Goal: Information Seeking & Learning: Learn about a topic

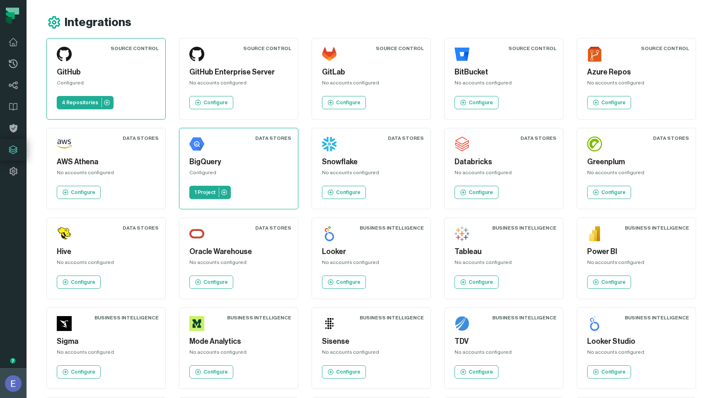
click at [7, 387] on img "button" at bounding box center [13, 384] width 17 height 17
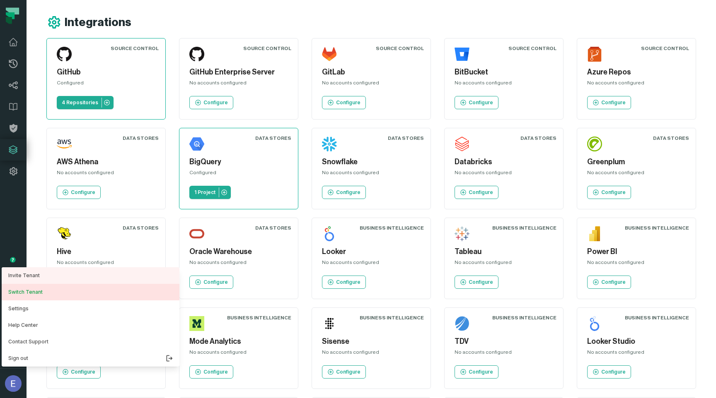
click at [37, 297] on button "Switch Tenant" at bounding box center [91, 292] width 178 height 17
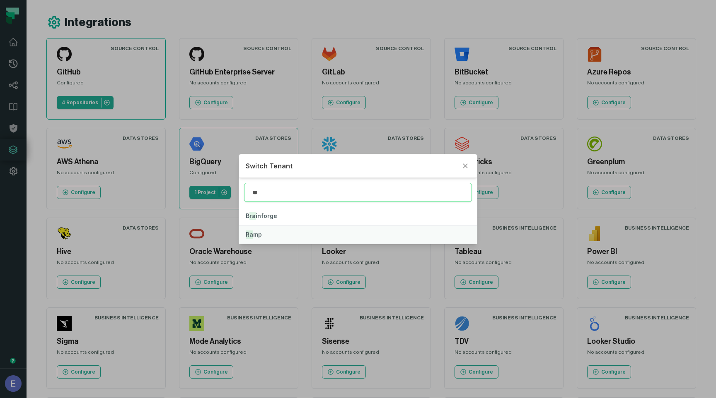
type input "**"
click at [266, 236] on button "Ra mp" at bounding box center [358, 235] width 238 height 18
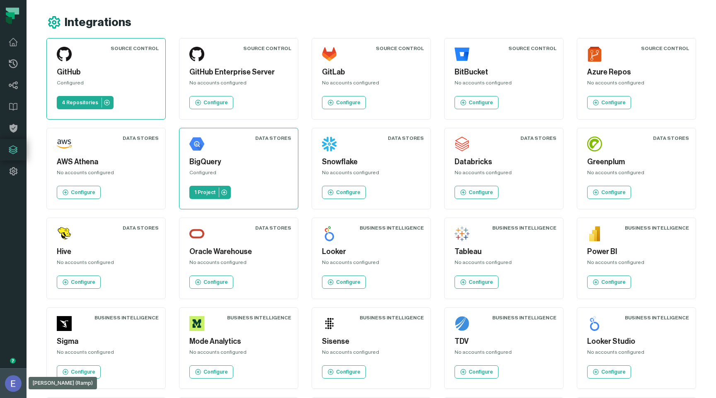
click at [9, 383] on img "button" at bounding box center [13, 384] width 17 height 17
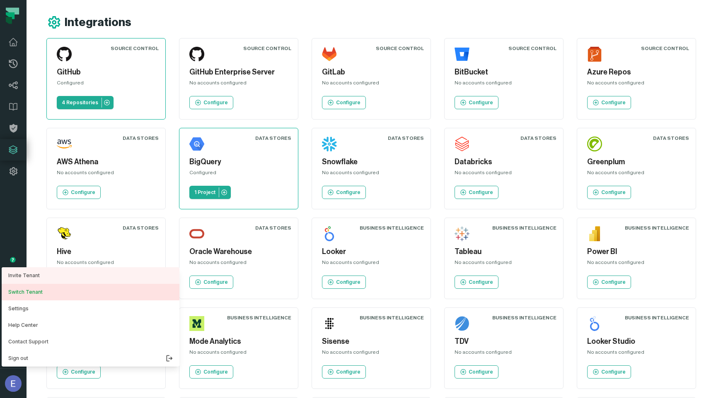
click at [35, 294] on button "Switch Tenant" at bounding box center [91, 292] width 178 height 17
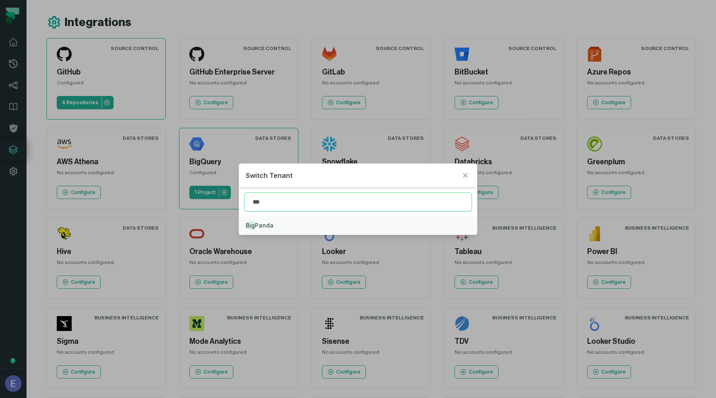
type input "***"
click at [262, 230] on button "Big Panda" at bounding box center [358, 226] width 238 height 18
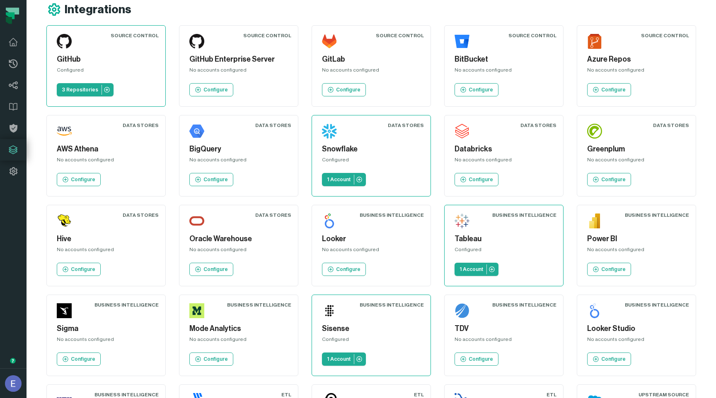
scroll to position [16, 0]
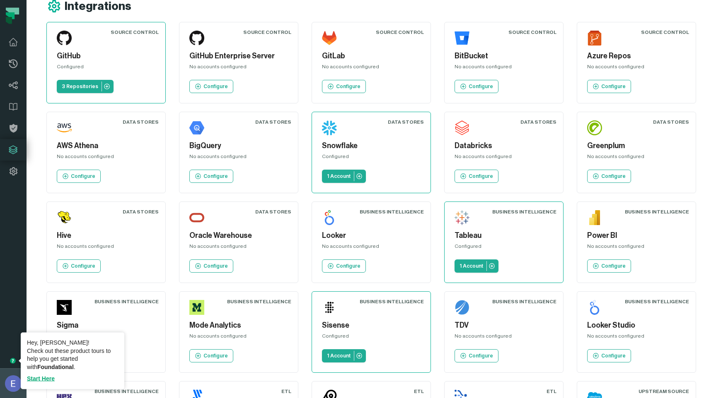
click at [12, 384] on img "button" at bounding box center [13, 384] width 17 height 17
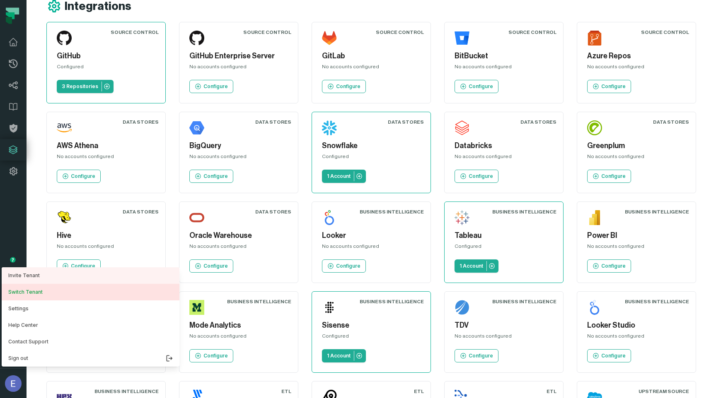
click at [40, 296] on button "Switch Tenant" at bounding box center [91, 292] width 178 height 17
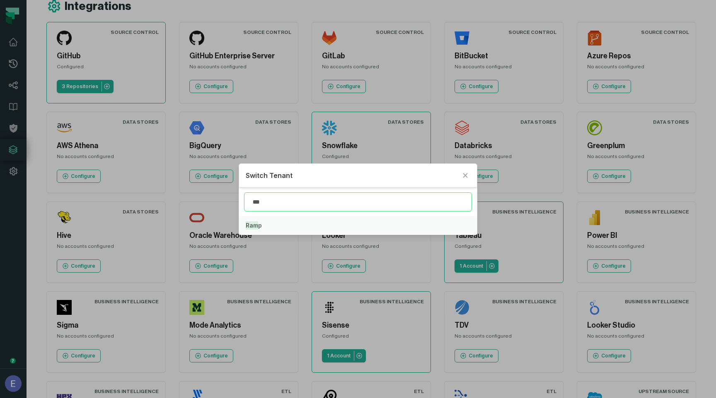
type input "***"
click at [282, 217] on button "Ram p" at bounding box center [358, 226] width 238 height 18
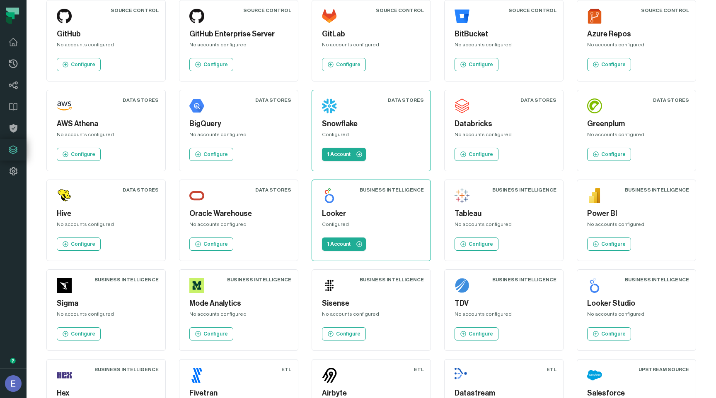
scroll to position [39, 0]
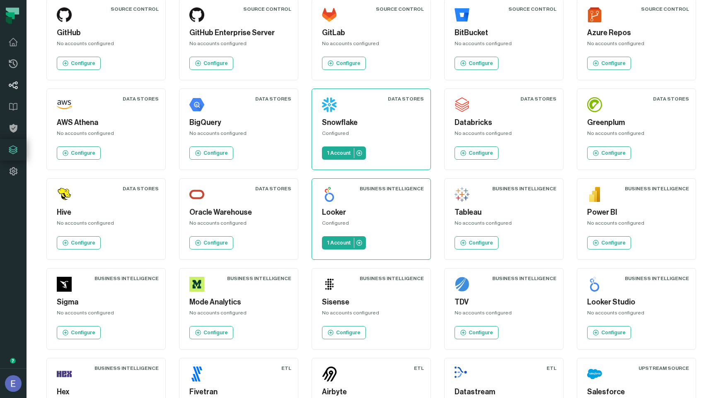
click at [15, 82] on icon at bounding box center [13, 86] width 9 height 8
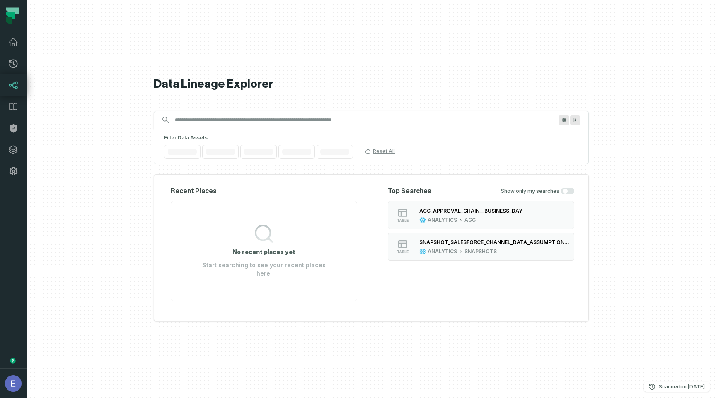
click at [200, 123] on input "Discovery Provider cmdk menu" at bounding box center [364, 119] width 388 height 13
click at [278, 155] on span "Platform" at bounding box center [272, 152] width 21 height 7
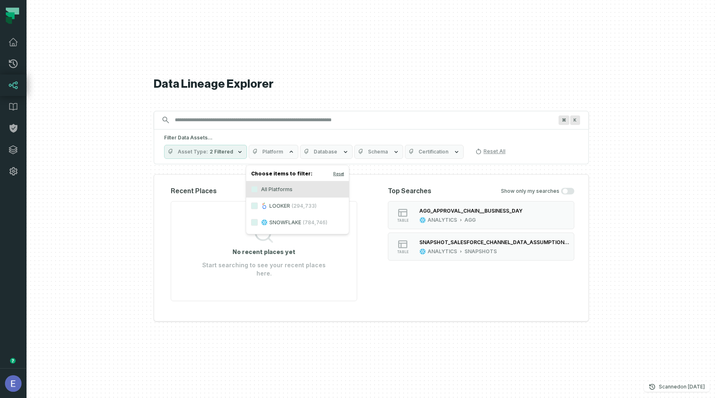
click at [284, 205] on label "LOOKER (294,733)" at bounding box center [297, 206] width 103 height 17
click at [258, 205] on button "LOOKER (294,733)" at bounding box center [254, 206] width 7 height 7
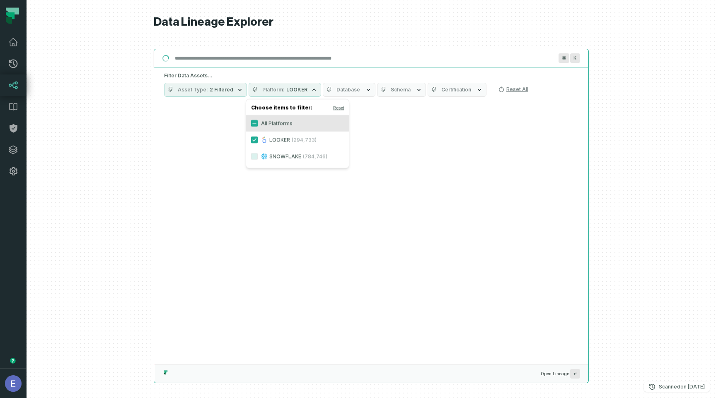
click at [283, 60] on input "Discovery Provider cmdk menu" at bounding box center [364, 58] width 388 height 13
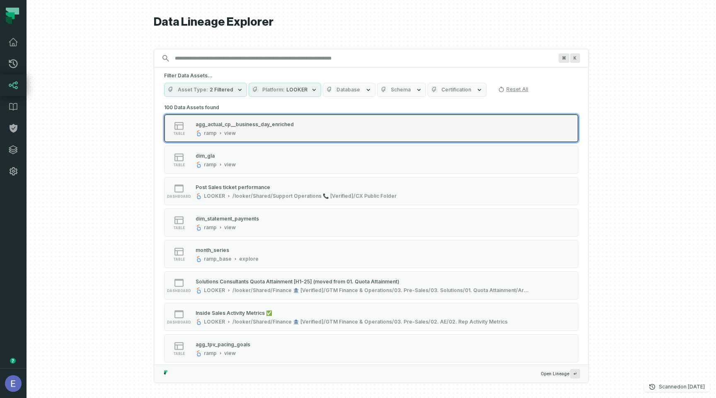
click at [312, 125] on div "table agg_actual_cp__business_day_enriched ramp view" at bounding box center [269, 128] width 207 height 17
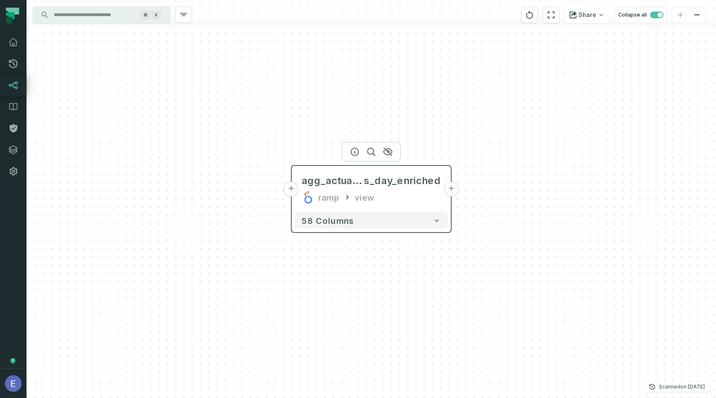
click at [451, 193] on button "+" at bounding box center [451, 189] width 15 height 15
click at [294, 187] on button "+" at bounding box center [291, 189] width 15 height 15
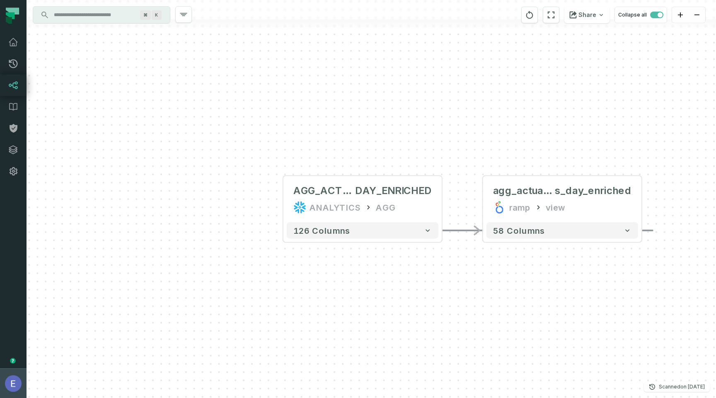
click at [10, 382] on img "button" at bounding box center [13, 384] width 17 height 17
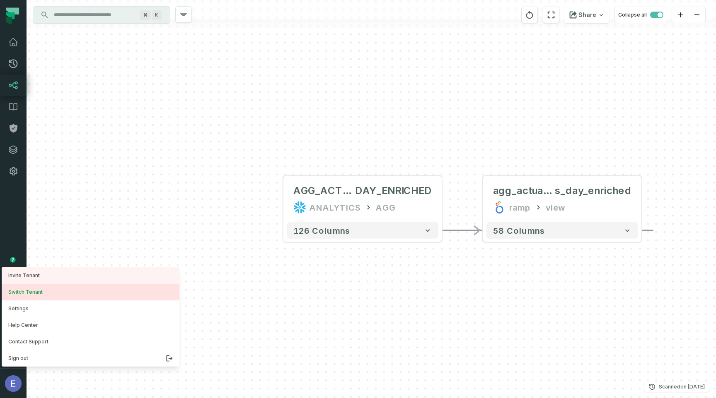
click at [41, 292] on button "Switch Tenant" at bounding box center [91, 292] width 178 height 17
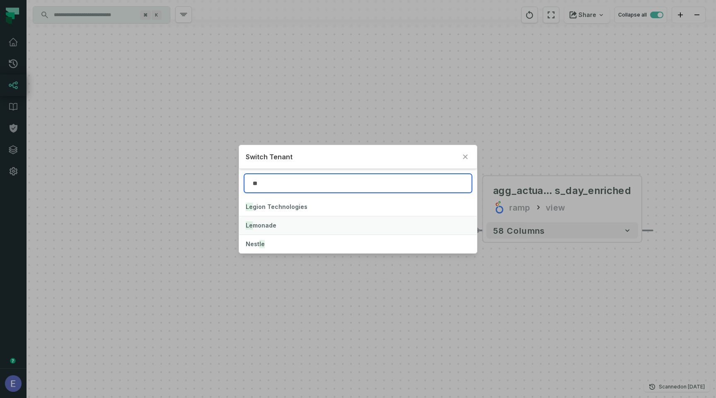
type input "**"
click at [293, 221] on button "Le monade" at bounding box center [358, 226] width 238 height 18
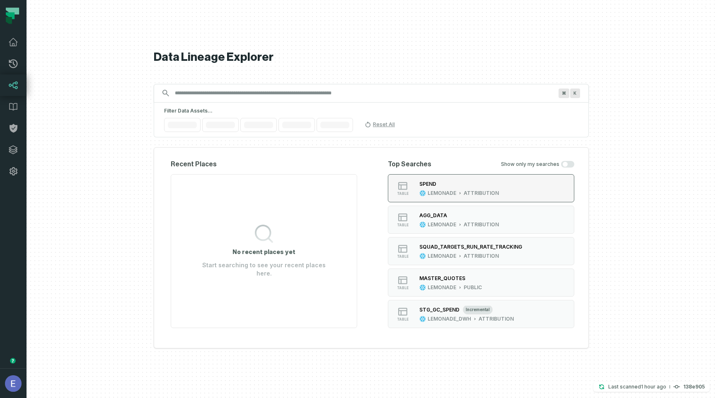
click at [456, 188] on div "SPEND" at bounding box center [459, 184] width 80 height 8
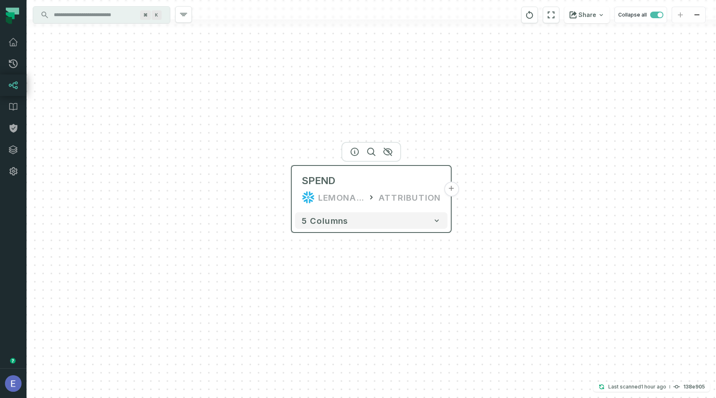
click at [453, 187] on button "+" at bounding box center [451, 189] width 15 height 15
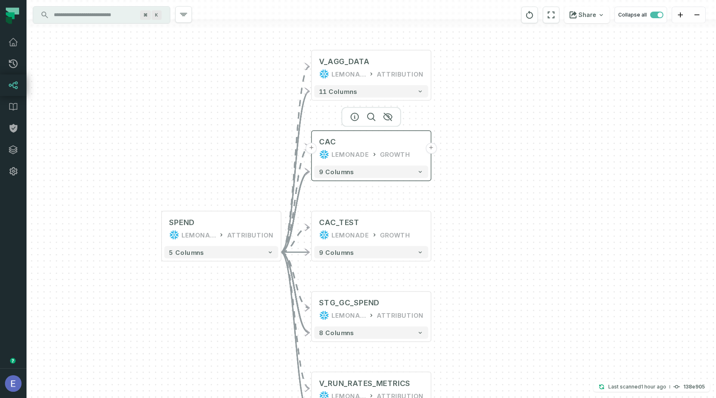
click at [432, 150] on button "+" at bounding box center [430, 148] width 11 height 11
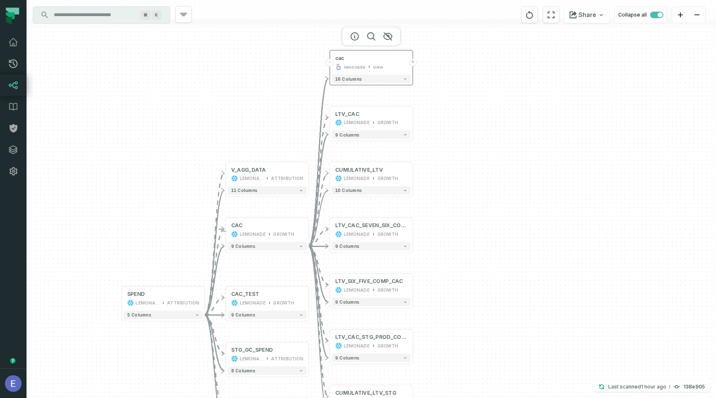
click at [415, 64] on button "+" at bounding box center [413, 63] width 8 height 8
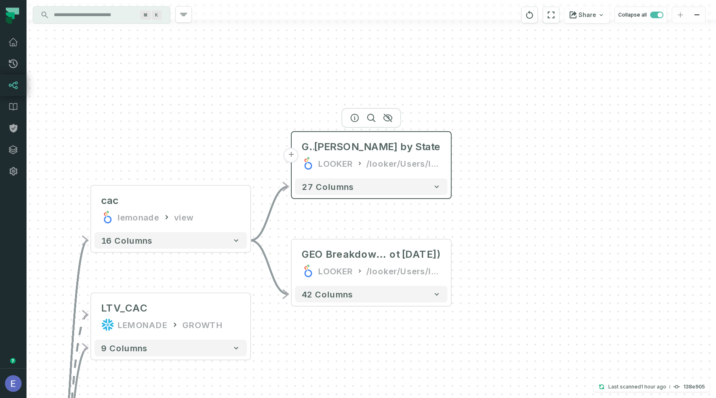
click at [319, 159] on div "LOOKER" at bounding box center [335, 163] width 35 height 13
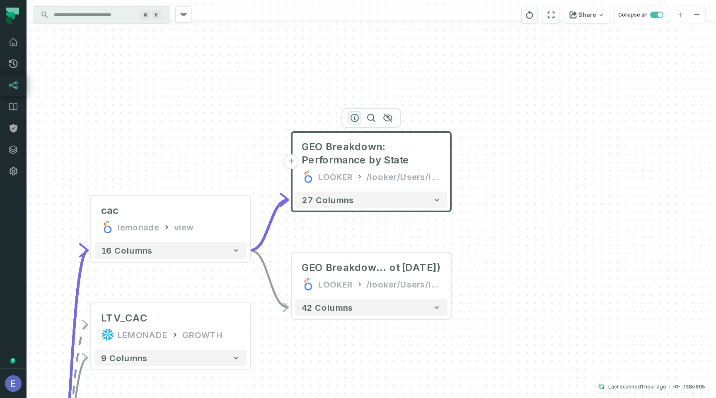
click at [355, 118] on icon "button" at bounding box center [355, 118] width 10 height 10
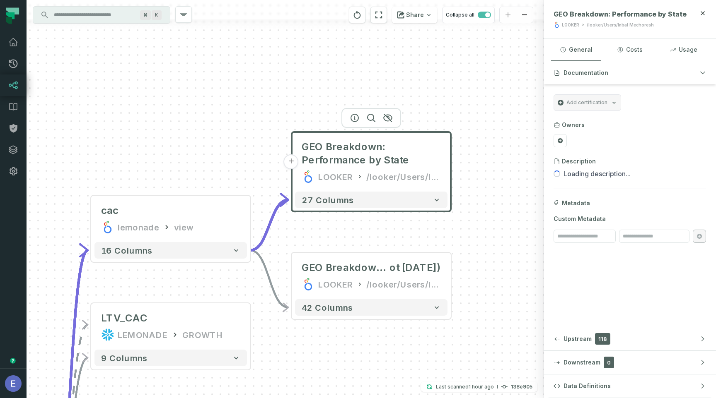
click at [292, 165] on button "+" at bounding box center [291, 162] width 15 height 15
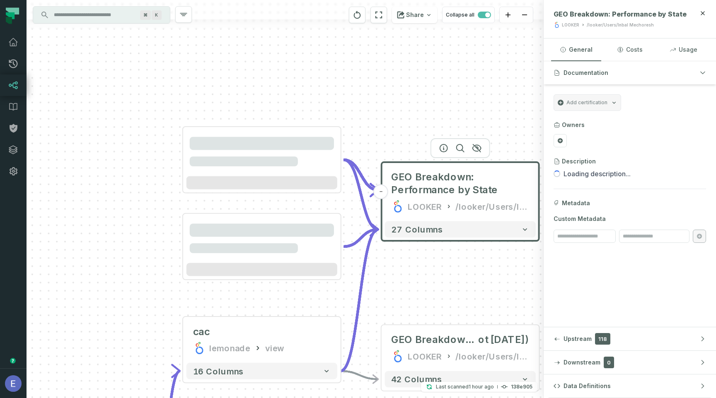
drag, startPoint x: 346, startPoint y: 113, endPoint x: 336, endPoint y: 111, distance: 10.5
click at [336, 111] on div "- GEO Breakdown: Performance by State LOOKER /looker/Users/Inbal Mechoresh 27 c…" at bounding box center [285, 199] width 517 height 398
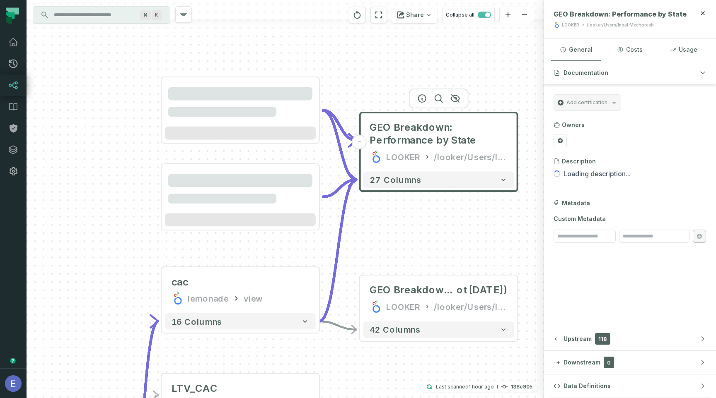
drag, startPoint x: 377, startPoint y: 101, endPoint x: 356, endPoint y: 49, distance: 55.2
click at [356, 49] on div "- GEO Breakdown: Performance by State LOOKER /looker/Users/Inbal Mechoresh 27 c…" at bounding box center [285, 199] width 517 height 398
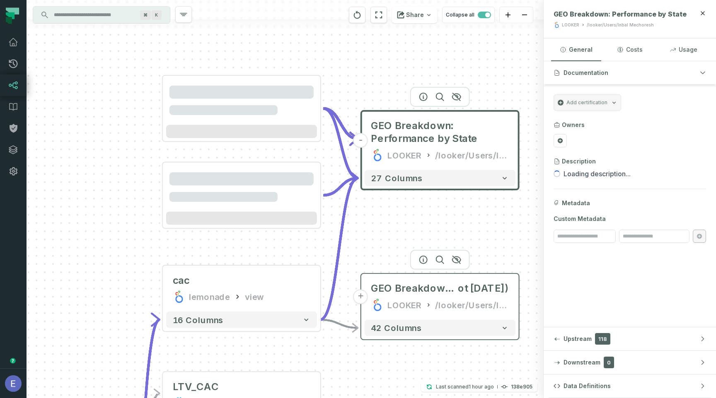
click at [362, 295] on button "+" at bounding box center [360, 297] width 15 height 15
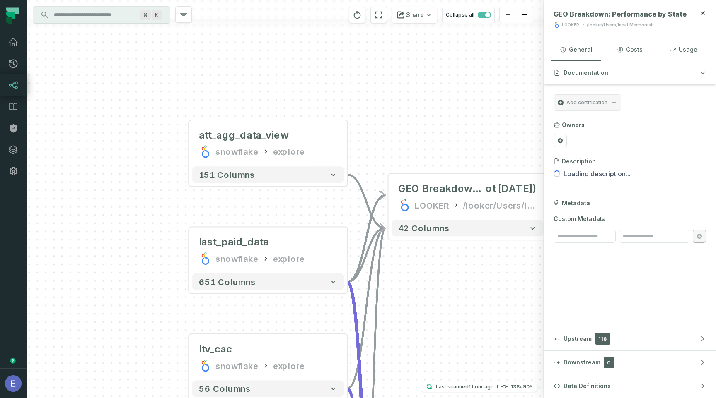
drag, startPoint x: 393, startPoint y: 196, endPoint x: 381, endPoint y: 153, distance: 44.6
click at [381, 153] on div "... att_agg_data_view snowflake explore ... 151 columns + last_paid_data snowfl…" at bounding box center [285, 199] width 517 height 398
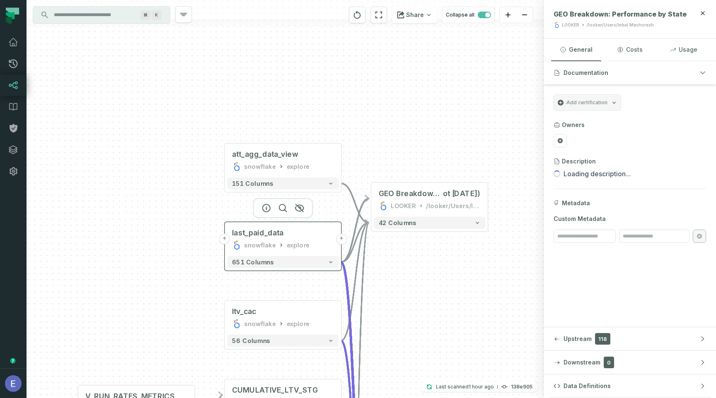
click at [264, 247] on div "snowflake" at bounding box center [259, 246] width 31 height 10
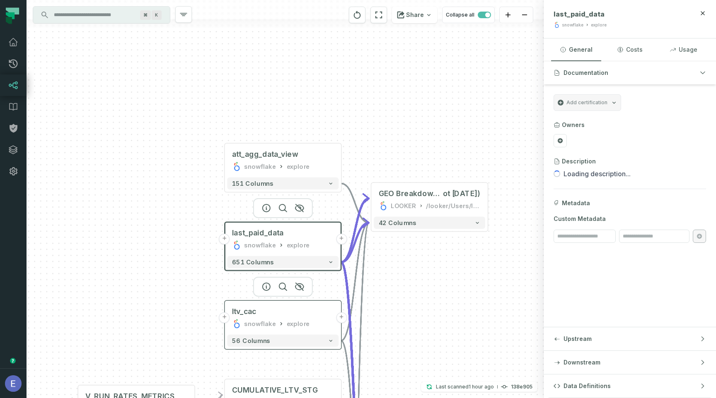
click at [275, 317] on div "ltv_cac snowflake explore" at bounding box center [282, 318] width 111 height 29
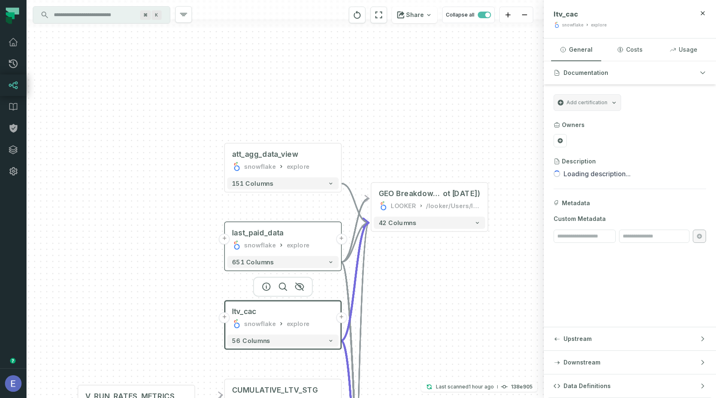
click at [262, 244] on div "snowflake" at bounding box center [259, 246] width 31 height 10
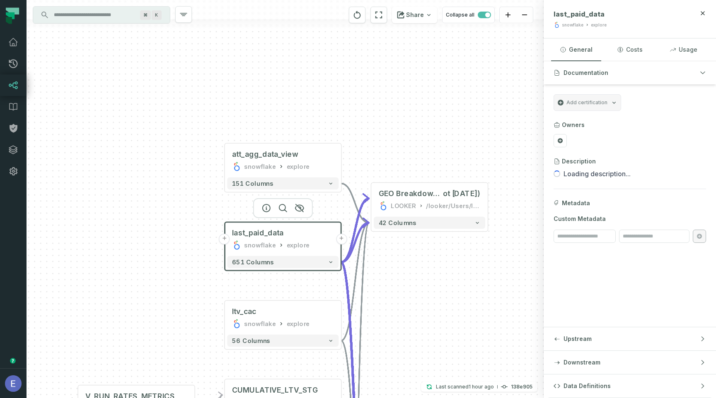
click at [224, 239] on button "+" at bounding box center [224, 239] width 11 height 11
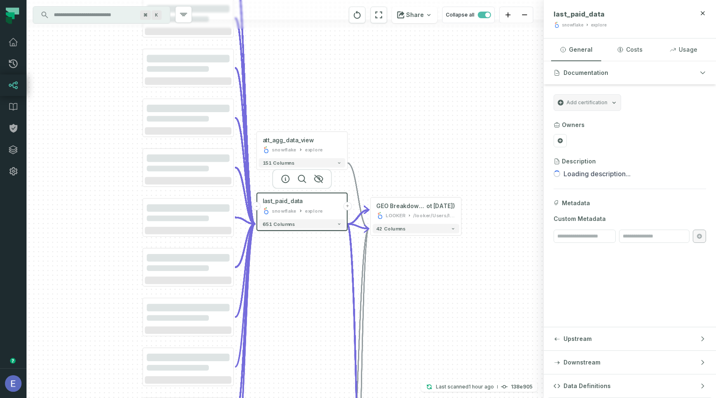
drag, startPoint x: 360, startPoint y: 128, endPoint x: 361, endPoint y: 109, distance: 18.7
click at [361, 109] on div "+ att_agg_data_view snowflake explore + 151 columns - last_paid_data snowflake …" at bounding box center [285, 199] width 517 height 398
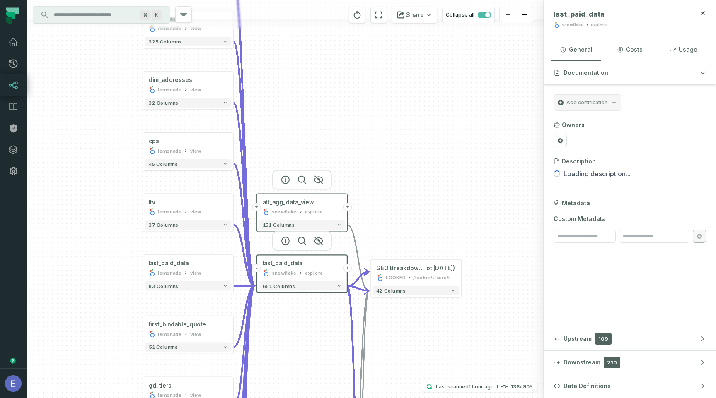
click at [296, 210] on div "snowflake explore" at bounding box center [302, 211] width 79 height 7
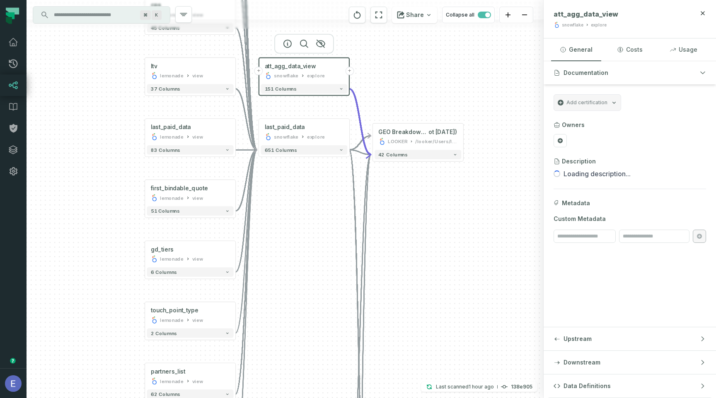
drag, startPoint x: 406, startPoint y: 188, endPoint x: 410, endPoint y: 43, distance: 145.4
click at [410, 45] on div "+ pet_features lemonade view + 116 columns + home_features lemonade view + 325 …" at bounding box center [285, 199] width 517 height 398
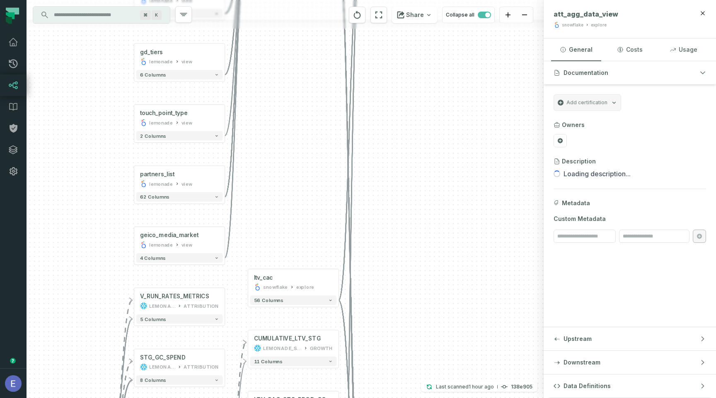
drag, startPoint x: 417, startPoint y: 307, endPoint x: 407, endPoint y: 110, distance: 197.0
click at [406, 113] on div "+ pet_features lemonade view + 116 columns + home_features lemonade view + 325 …" at bounding box center [285, 199] width 517 height 398
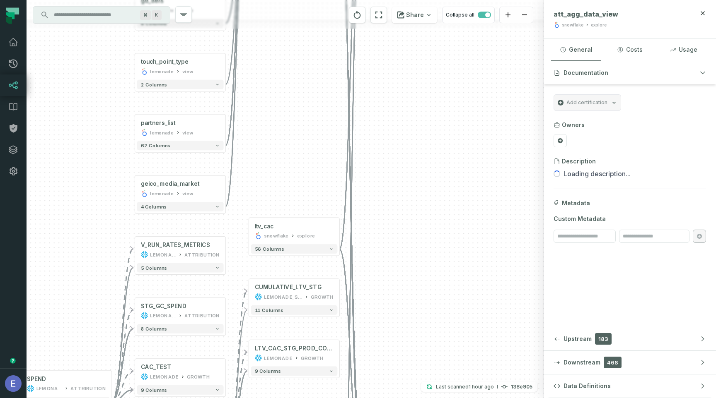
drag, startPoint x: 427, startPoint y: 245, endPoint x: 428, endPoint y: 113, distance: 131.3
click at [427, 113] on div "+ pet_features lemonade view + 116 columns + home_features lemonade view + 325 …" at bounding box center [285, 199] width 517 height 398
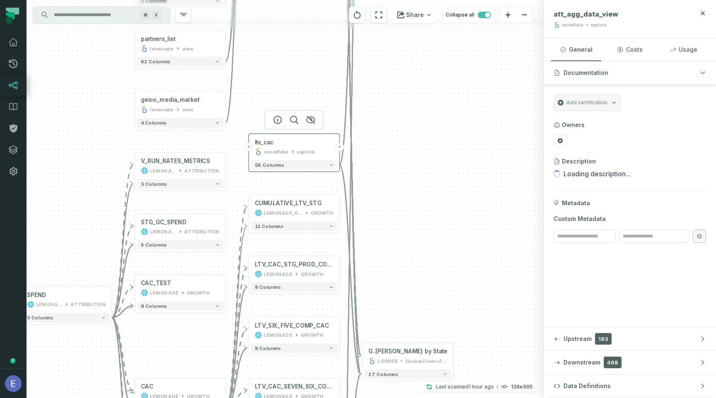
click at [249, 146] on button "+" at bounding box center [248, 147] width 8 height 8
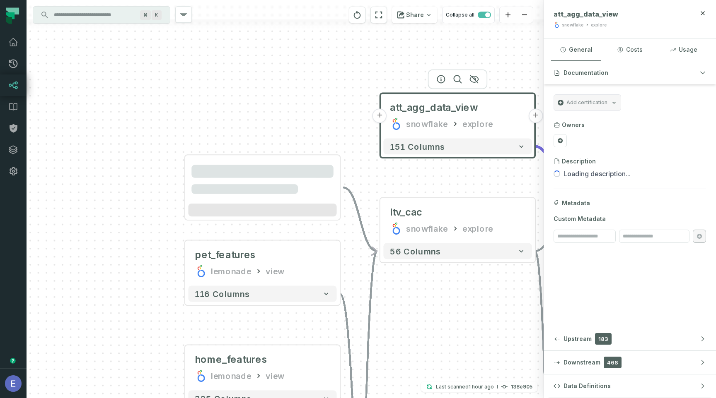
drag, startPoint x: 289, startPoint y: 125, endPoint x: 267, endPoint y: 102, distance: 32.2
click at [267, 102] on div "+ pet_features lemonade view + 116 columns + home_features lemonade view + 325 …" at bounding box center [285, 199] width 517 height 398
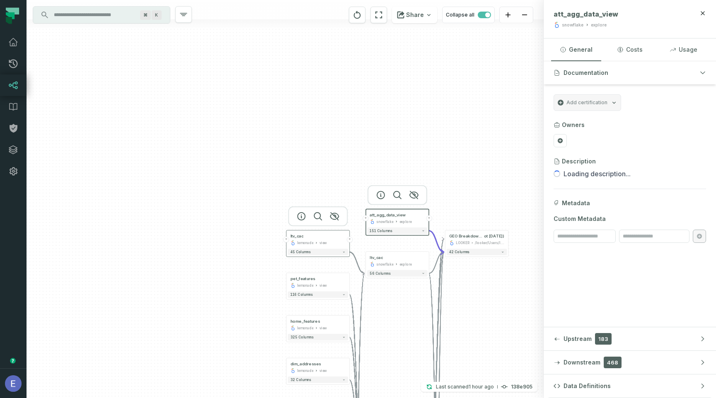
click at [350, 241] on button "+" at bounding box center [350, 240] width 6 height 6
click at [428, 220] on button "+" at bounding box center [429, 218] width 6 height 6
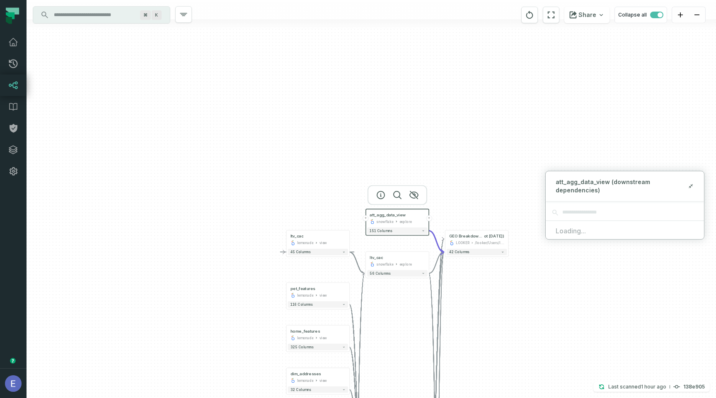
click at [429, 217] on button "+" at bounding box center [429, 218] width 6 height 6
click at [366, 220] on button "+" at bounding box center [365, 218] width 6 height 6
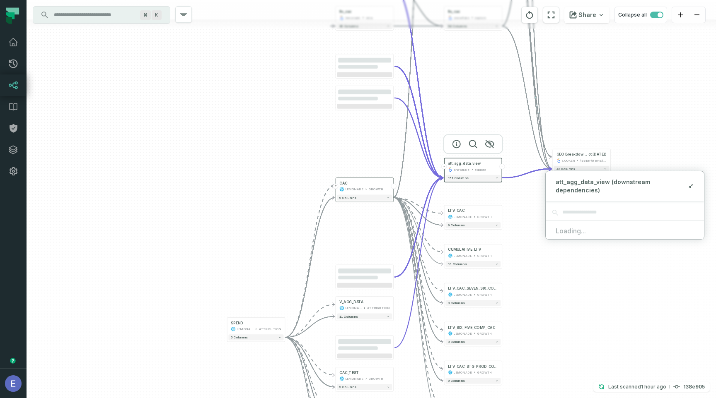
click at [297, 203] on div "+ ltv_cac lemonade view - 45 columns + pet_features lemonade view + 116 columns…" at bounding box center [371, 199] width 689 height 398
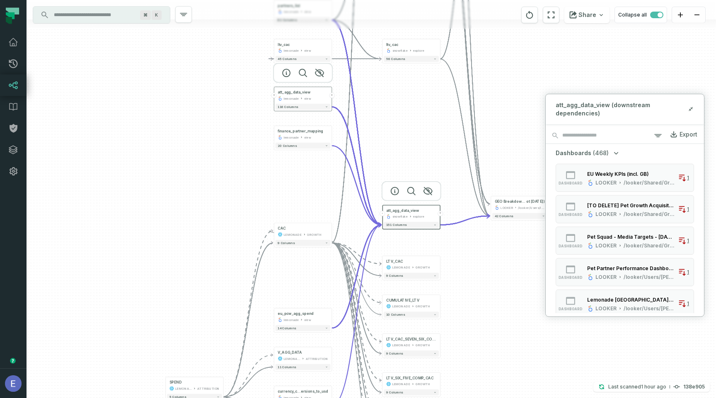
click at [331, 97] on button "+" at bounding box center [331, 95] width 5 height 5
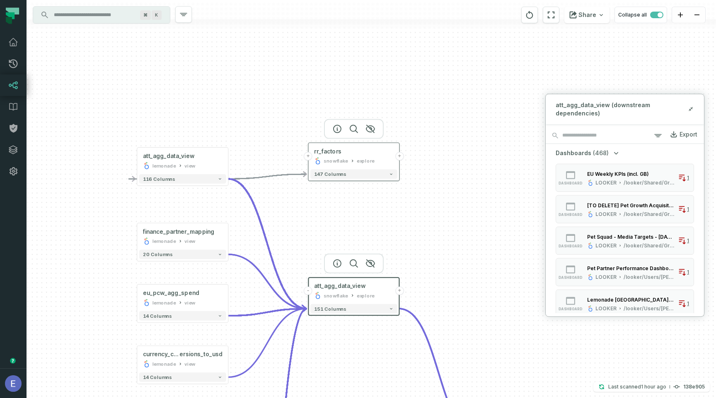
click at [358, 159] on div "explore" at bounding box center [366, 160] width 18 height 7
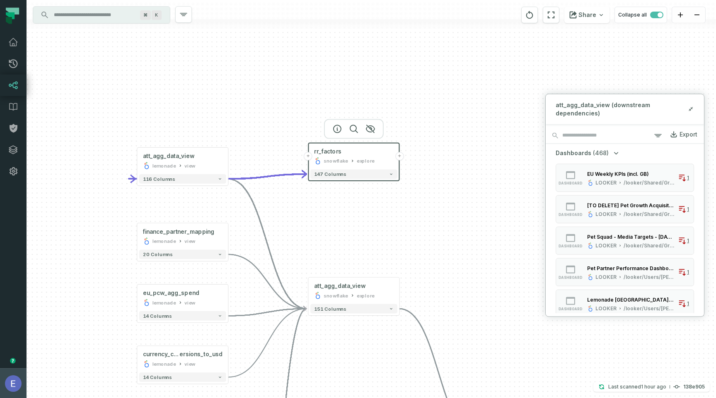
click at [7, 393] on button "Elisheva Lapid (Lemonade) elisheva@foundational.io" at bounding box center [13, 384] width 27 height 30
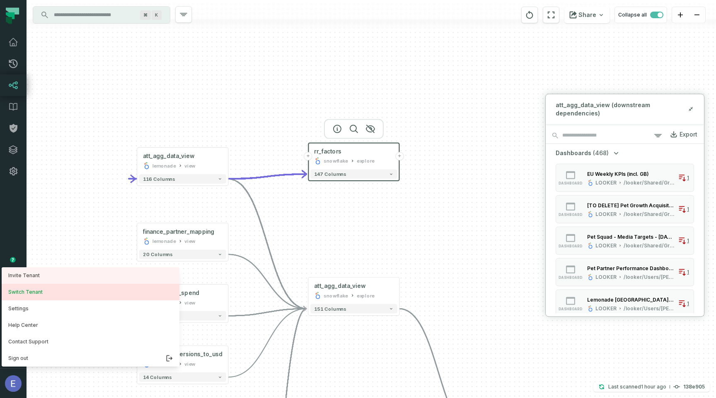
click at [30, 292] on button "Switch Tenant" at bounding box center [91, 292] width 178 height 17
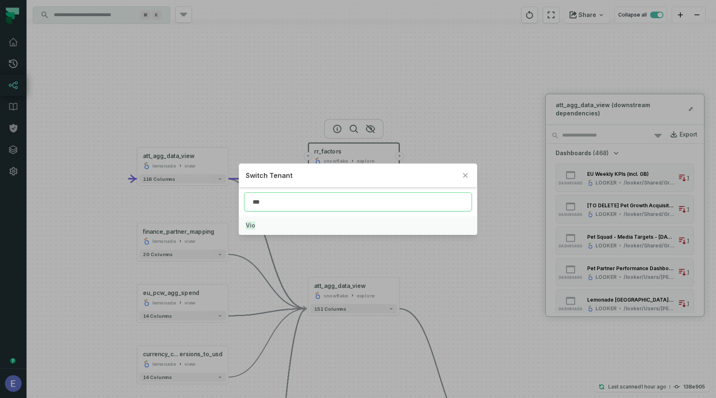
type input "***"
click at [272, 226] on button "Vio" at bounding box center [358, 226] width 238 height 18
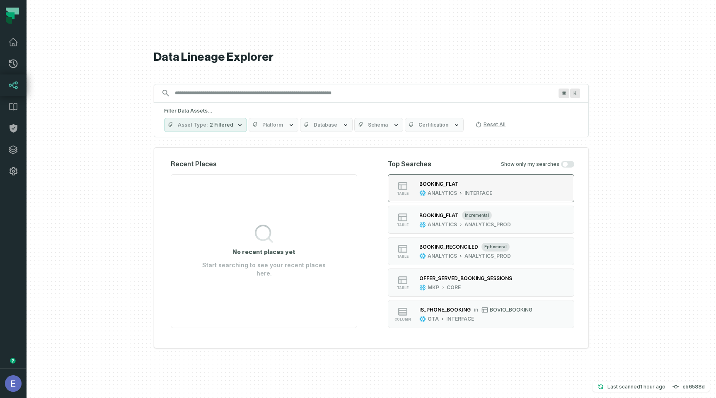
click at [446, 193] on div "ANALYTICS" at bounding box center [441, 193] width 29 height 7
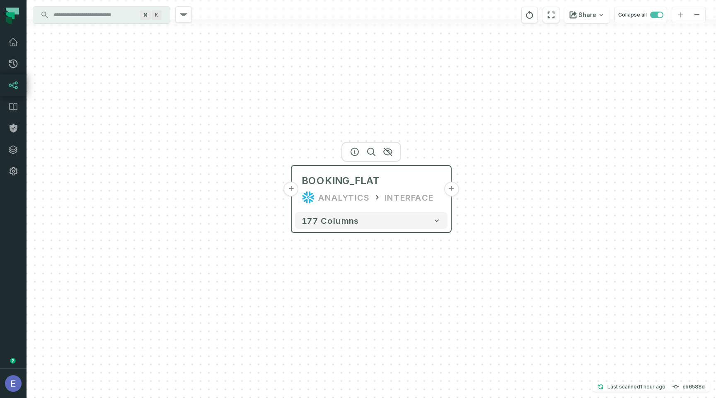
click at [451, 191] on button "+" at bounding box center [451, 189] width 15 height 15
click at [451, 188] on button "+" at bounding box center [451, 189] width 15 height 15
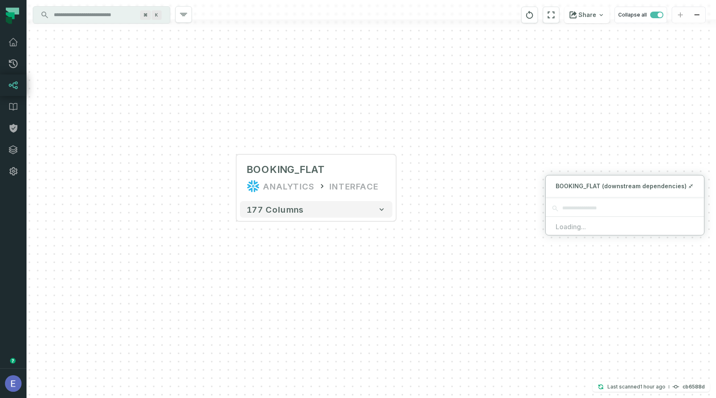
drag, startPoint x: 501, startPoint y: 159, endPoint x: 446, endPoint y: 148, distance: 56.6
click at [446, 148] on div "+ BOOKING_FLAT ANALYTICS INTERFACE + 177 columns" at bounding box center [371, 199] width 689 height 398
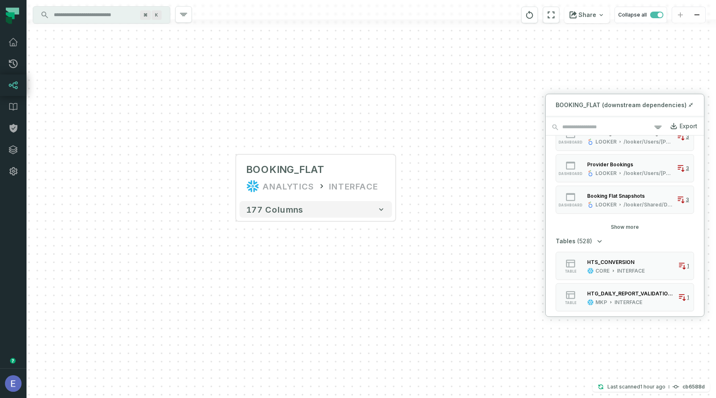
scroll to position [386, 0]
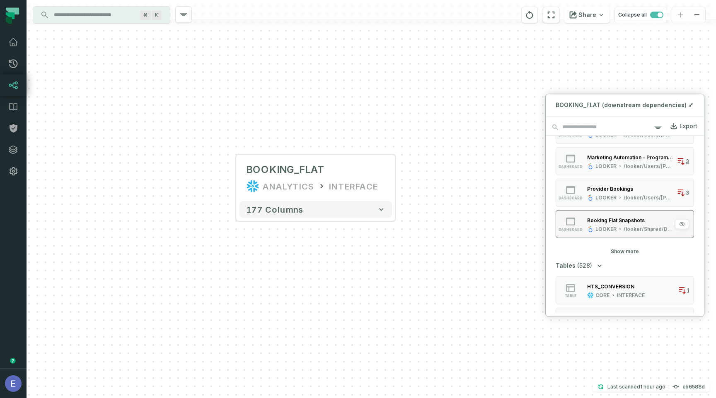
click at [621, 230] on div "LOOKER /looker/Shared/Data Health & Optimisations/Snapshots Monitoring" at bounding box center [630, 229] width 86 height 7
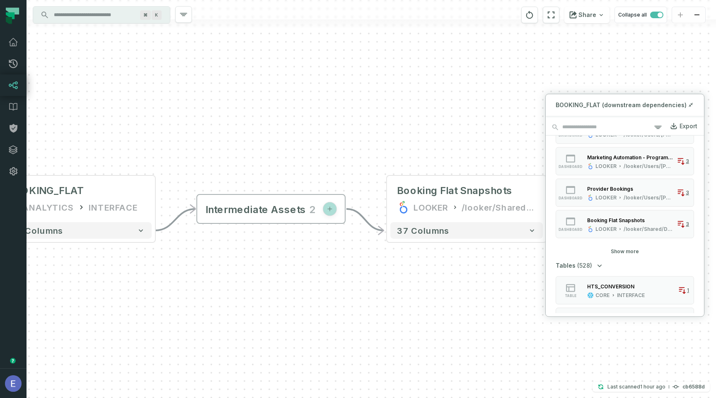
click at [311, 211] on button "Intermediate Assets 2" at bounding box center [270, 209] width 131 height 28
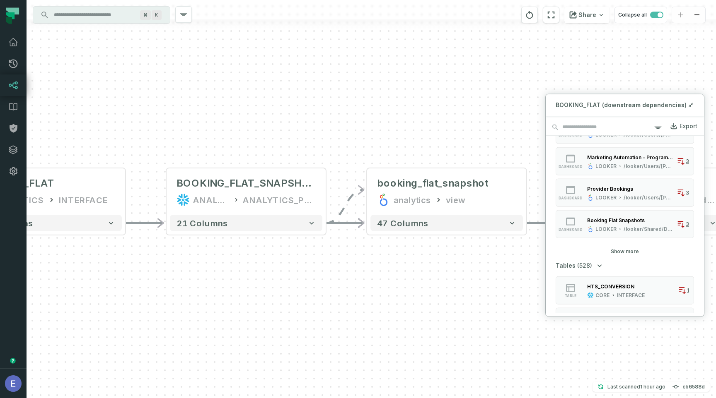
drag, startPoint x: 363, startPoint y: 136, endPoint x: 336, endPoint y: 129, distance: 27.5
click at [336, 129] on div "+ BOOKING_FLAT ANALYTICS INTERFACE + 177 columns - Booking Flat Snapshots LOOKE…" at bounding box center [371, 199] width 689 height 398
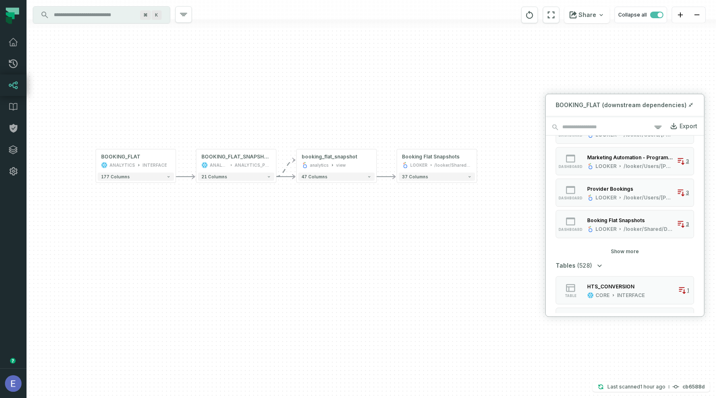
drag, startPoint x: 399, startPoint y: 118, endPoint x: 349, endPoint y: 119, distance: 50.1
click at [349, 119] on div "+ BOOKING_FLAT ANALYTICS INTERFACE + 177 columns - Booking Flat Snapshots LOOKE…" at bounding box center [371, 199] width 689 height 398
click at [376, 161] on button "+" at bounding box center [375, 160] width 7 height 7
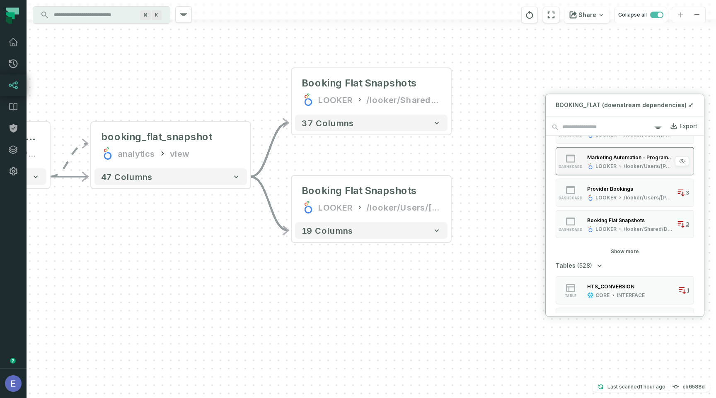
click at [617, 170] on button "dashboard Marketing Automation - Programme Performance - Wouter Copy LOOKER /lo…" at bounding box center [624, 161] width 138 height 28
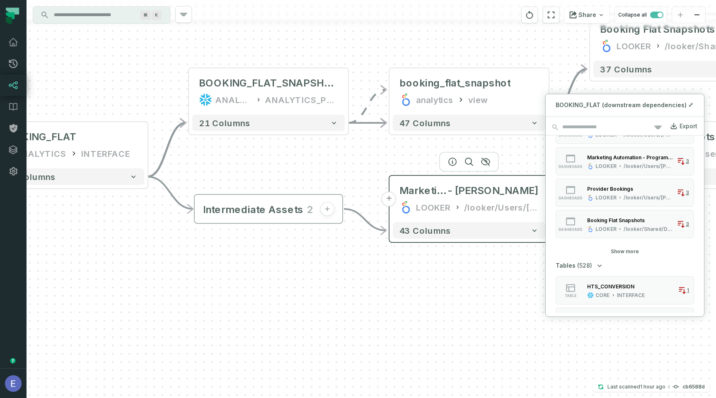
click at [389, 199] on button "+" at bounding box center [388, 199] width 15 height 15
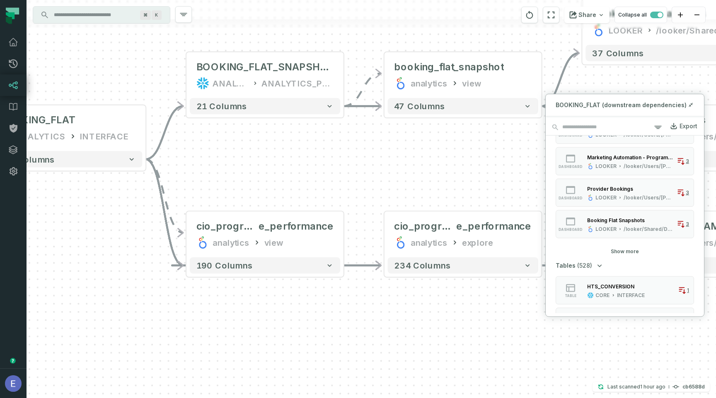
drag, startPoint x: 360, startPoint y: 169, endPoint x: 291, endPoint y: 104, distance: 94.4
click at [291, 105] on div "+ cio_programm e_performance analytics explore + 234 columns - Booking Flat Sna…" at bounding box center [371, 199] width 689 height 398
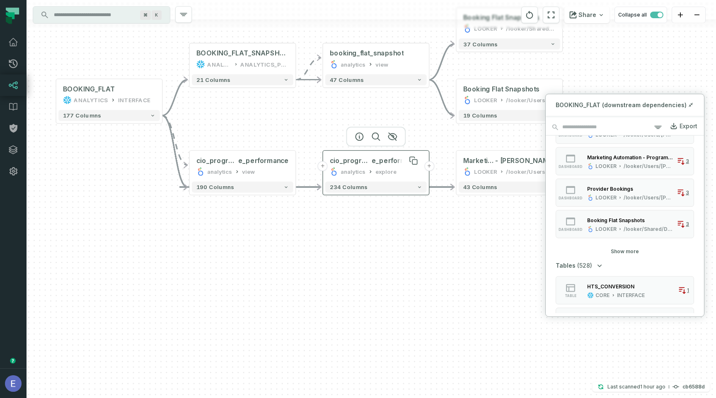
click at [372, 159] on span "cio_programm" at bounding box center [351, 161] width 42 height 9
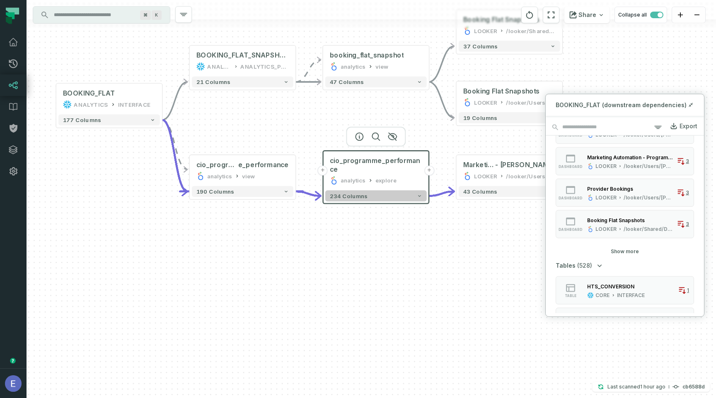
click at [380, 200] on button "234 columns" at bounding box center [375, 196] width 101 height 11
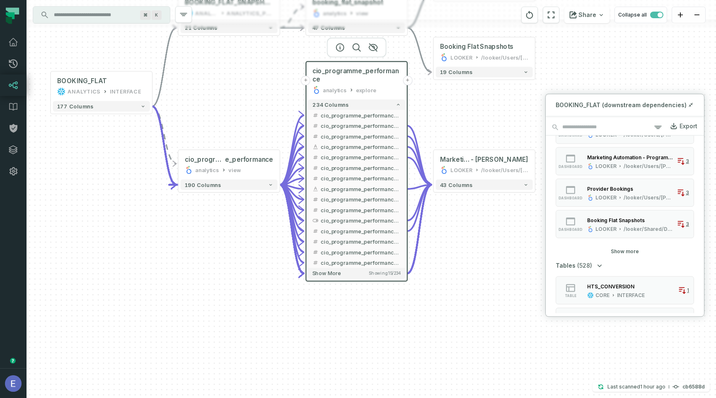
drag, startPoint x: 472, startPoint y: 349, endPoint x: 450, endPoint y: 223, distance: 127.8
click at [450, 223] on div "+ cio_programme_performance analytics explore + 234 columns - cio_programme_per…" at bounding box center [371, 199] width 689 height 398
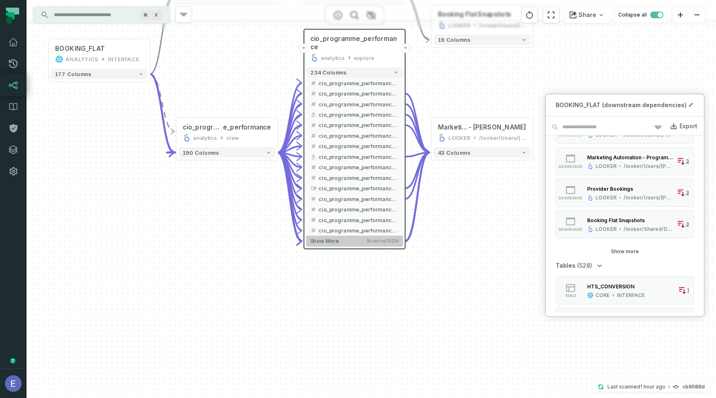
click at [384, 241] on span "Showing 15 / 234" at bounding box center [383, 241] width 32 height 5
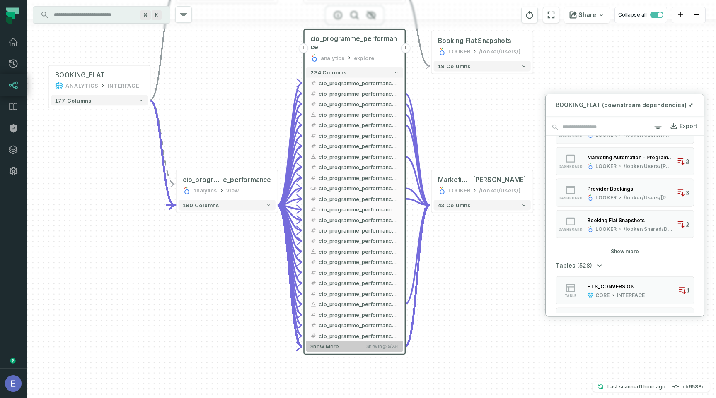
click at [376, 348] on span "Showing 25 / 234" at bounding box center [382, 346] width 33 height 5
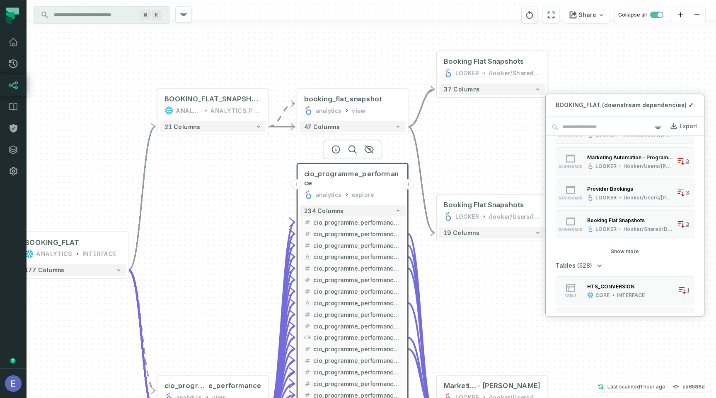
drag, startPoint x: 447, startPoint y: 119, endPoint x: 446, endPoint y: 283, distance: 164.4
click at [446, 283] on div "+ cio_programme_performance analytics explore + 234 columns - cio_programme_per…" at bounding box center [371, 199] width 689 height 398
click at [384, 118] on div "booking_flat_snapshot analytics view" at bounding box center [352, 105] width 106 height 28
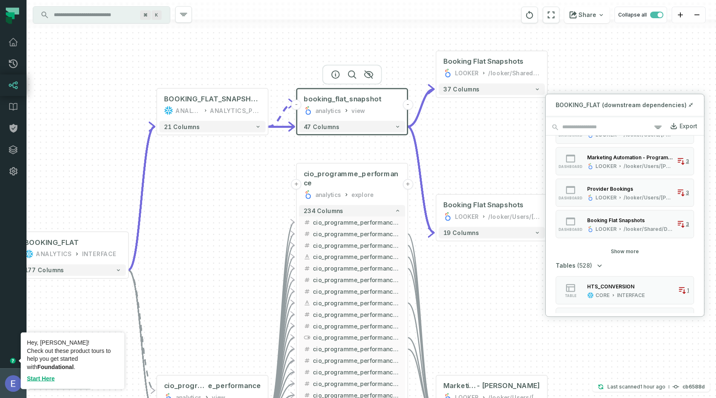
click at [13, 377] on img "button" at bounding box center [13, 384] width 17 height 17
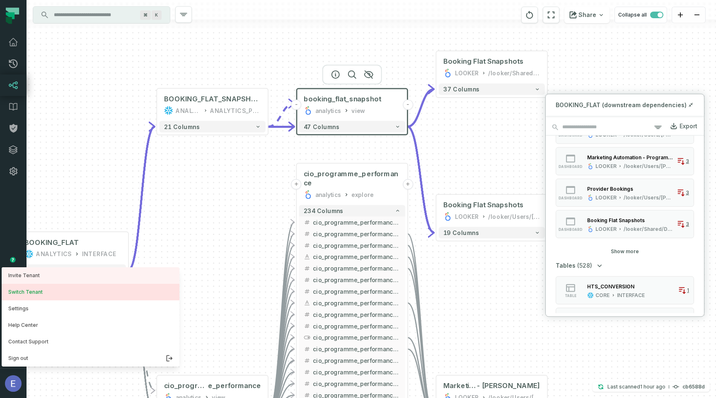
click at [36, 297] on button "Switch Tenant" at bounding box center [91, 292] width 178 height 17
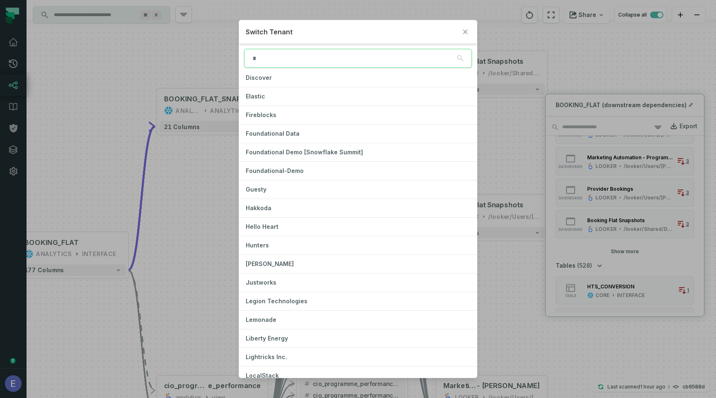
scroll to position [317, 0]
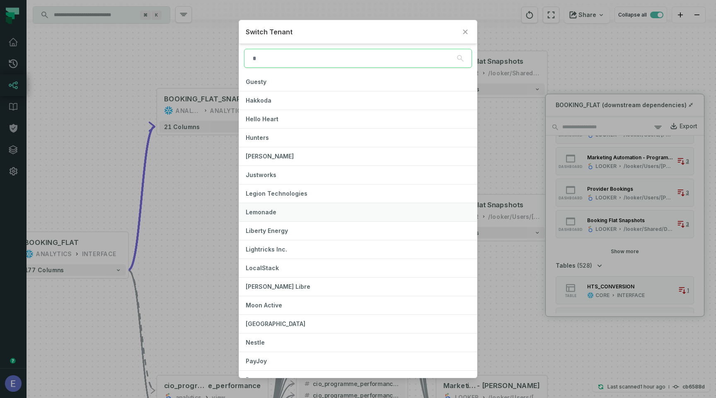
click at [307, 215] on button "Lemonade" at bounding box center [358, 212] width 238 height 18
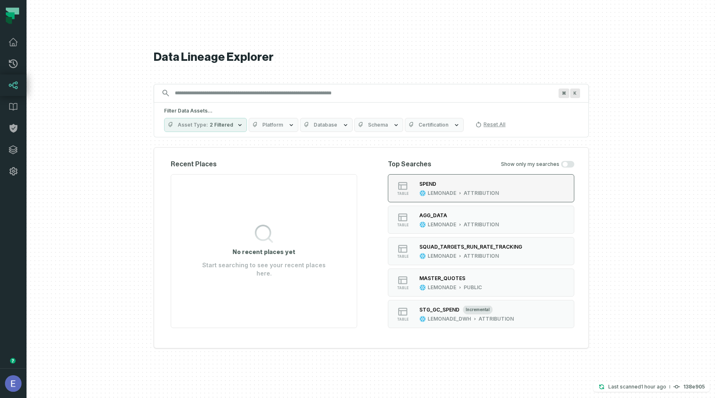
click at [466, 181] on div "SPEND" at bounding box center [459, 184] width 80 height 8
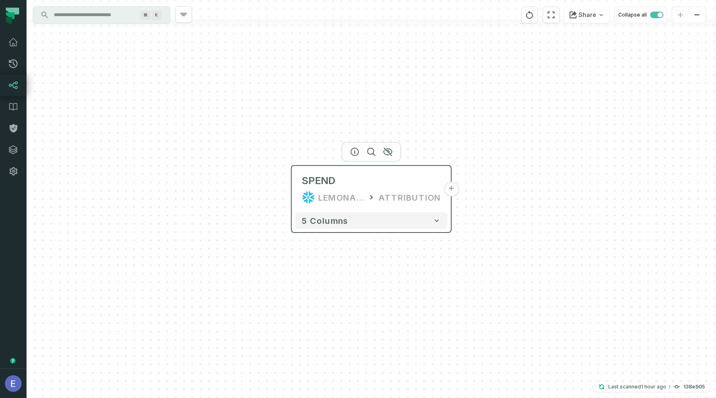
click at [450, 192] on button "+" at bounding box center [451, 189] width 15 height 15
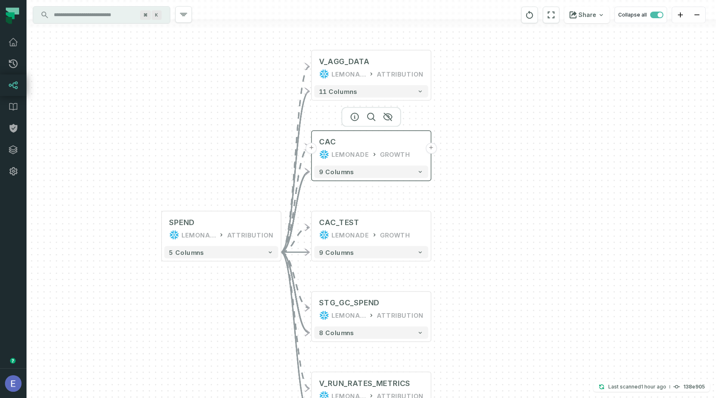
click at [434, 150] on button "+" at bounding box center [430, 148] width 11 height 11
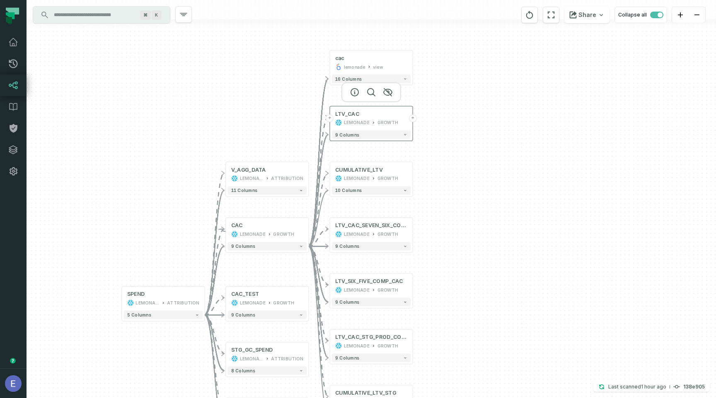
click at [412, 119] on button "+" at bounding box center [413, 119] width 8 height 8
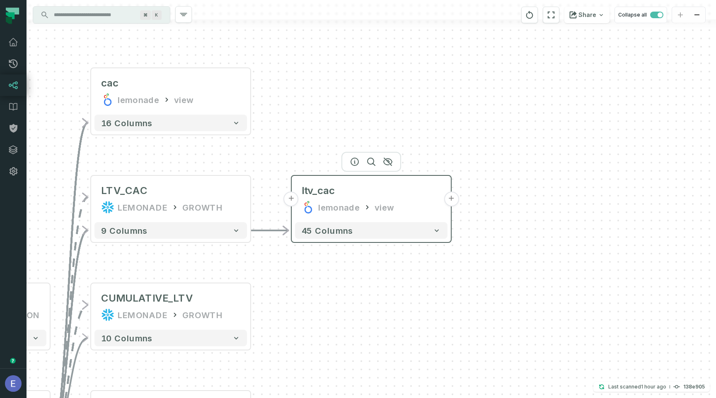
click at [450, 200] on button "+" at bounding box center [451, 199] width 15 height 15
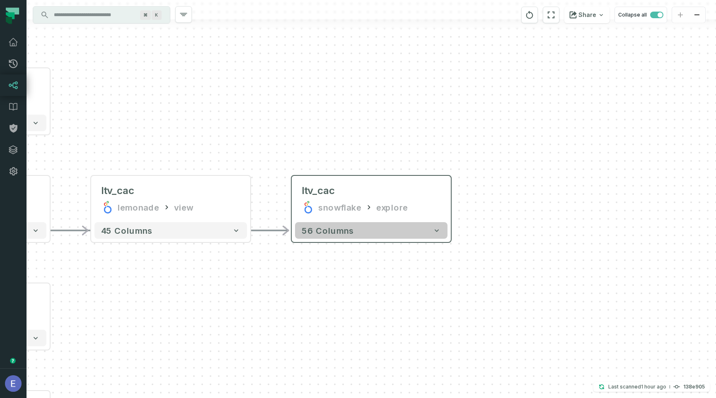
click at [407, 234] on button "56 columns" at bounding box center [371, 230] width 152 height 17
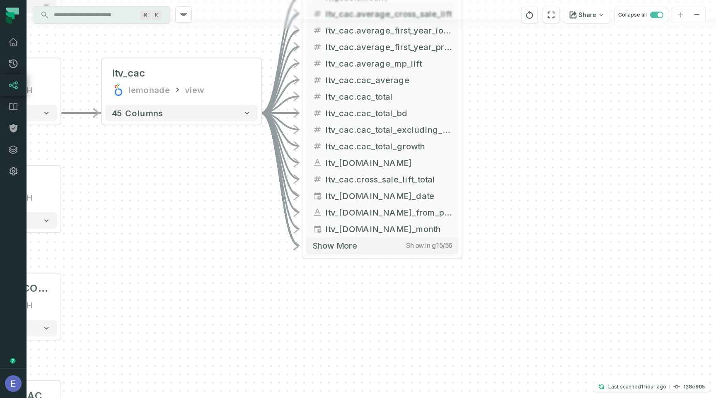
drag, startPoint x: 484, startPoint y: 306, endPoint x: 495, endPoint y: 56, distance: 250.4
click at [495, 56] on div "+ ltv_cac snowflake explore + 56 columns - ltv_cac.amount + - ltv_cac.average_c…" at bounding box center [371, 199] width 689 height 398
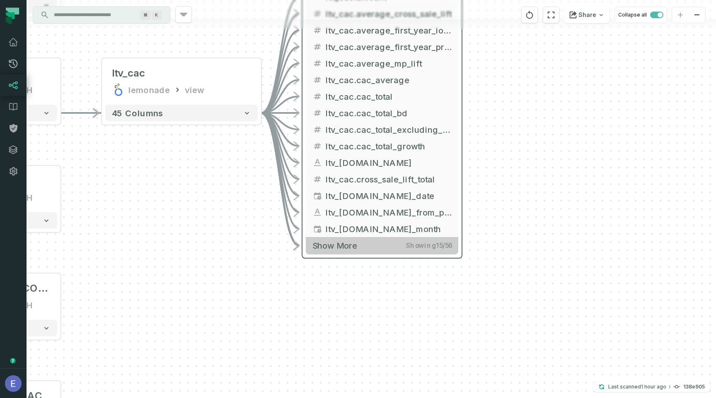
click at [413, 251] on button "Show more Showing 15 / 56" at bounding box center [382, 245] width 152 height 17
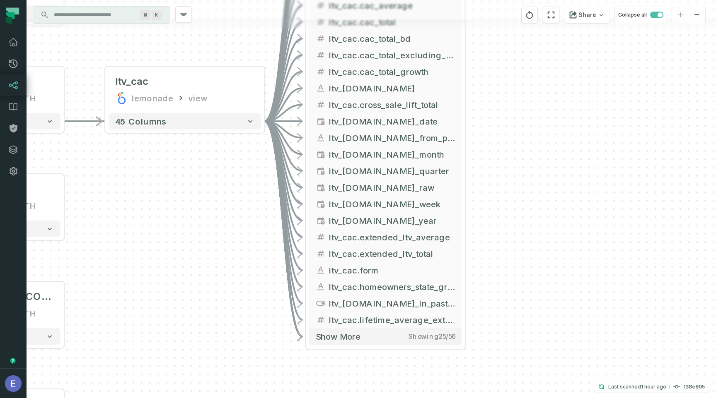
drag, startPoint x: 476, startPoint y: 318, endPoint x: 479, endPoint y: 243, distance: 74.6
click at [479, 243] on div "+ ltv_cac snowflake explore + 56 columns - ltv_cac.amount + - ltv_cac.average_c…" at bounding box center [371, 199] width 689 height 398
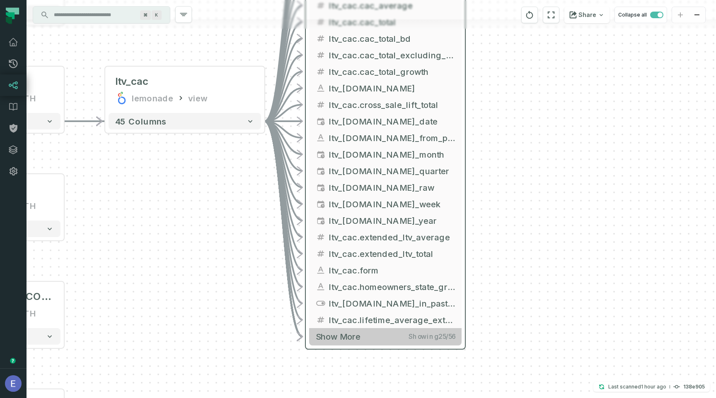
click at [372, 340] on button "Show more Showing 25 / 56" at bounding box center [385, 336] width 152 height 17
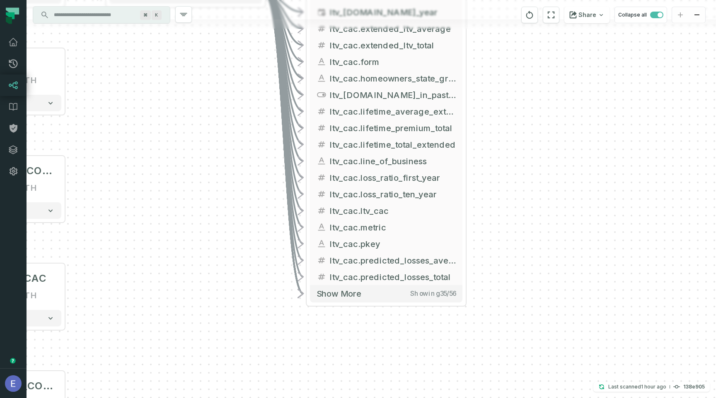
drag, startPoint x: 495, startPoint y: 353, endPoint x: 497, endPoint y: 141, distance: 212.5
click at [497, 141] on div "+ ltv_cac snowflake explore + 56 columns - ltv_cac.amount + - ltv_cac.average_c…" at bounding box center [371, 199] width 689 height 398
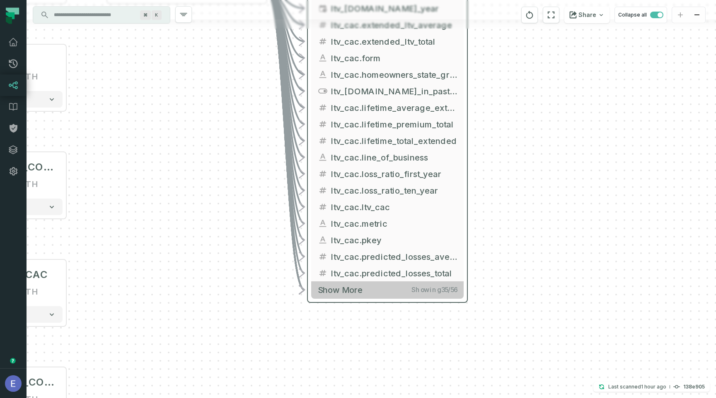
click at [404, 291] on button "Show more Showing 35 / 56" at bounding box center [387, 290] width 152 height 17
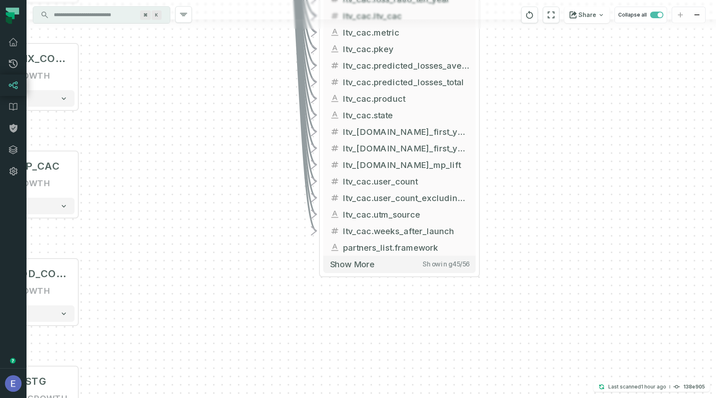
drag, startPoint x: 494, startPoint y: 350, endPoint x: 509, endPoint y: 154, distance: 196.9
click at [509, 154] on div "+ ltv_cac snowflake explore + 56 columns - ltv_cac.amount + - ltv_cac.average_c…" at bounding box center [371, 199] width 689 height 398
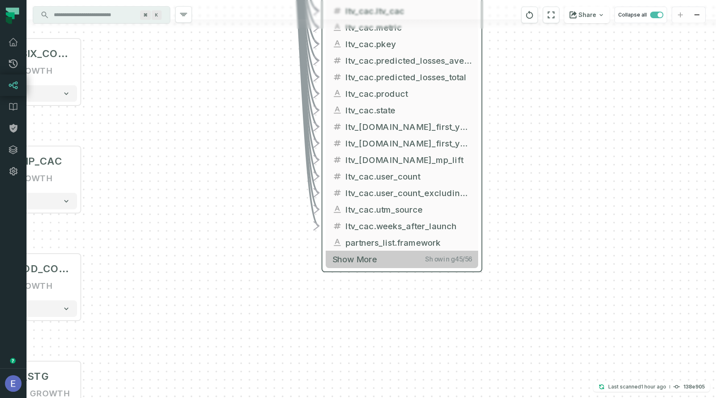
click at [444, 262] on span "Showing 45 / 56" at bounding box center [448, 260] width 46 height 8
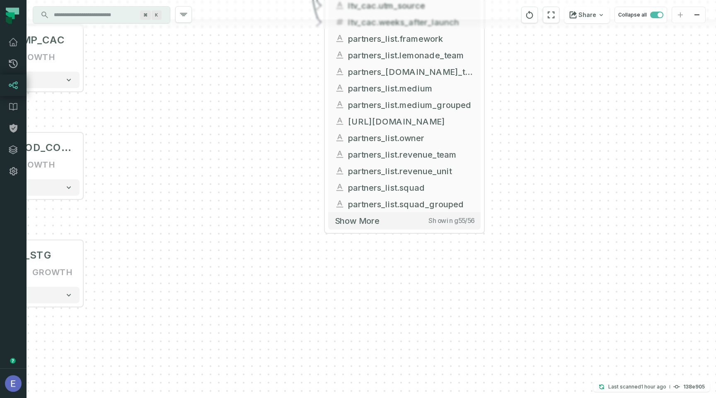
drag, startPoint x: 504, startPoint y: 302, endPoint x: 507, endPoint y: 98, distance: 204.6
click at [507, 98] on div "+ ltv_cac snowflake explore + 56 columns - ltv_cac.amount + - ltv_cac.average_c…" at bounding box center [371, 199] width 689 height 398
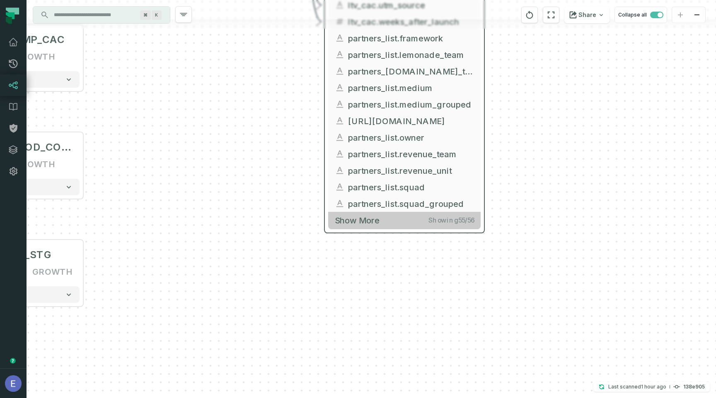
click at [438, 219] on span "Showing 55 / 56" at bounding box center [451, 221] width 46 height 8
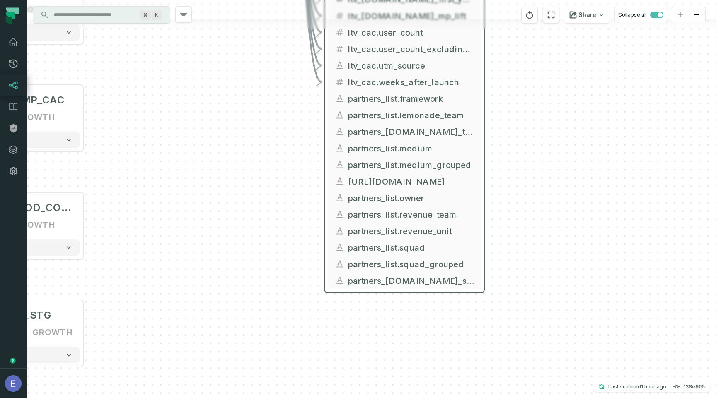
drag, startPoint x: 518, startPoint y: 109, endPoint x: 522, endPoint y: 302, distance: 193.1
click at [522, 300] on div "+ ltv_cac snowflake explore + 56 columns - ltv_cac.amount + - ltv_cac.average_c…" at bounding box center [371, 199] width 689 height 398
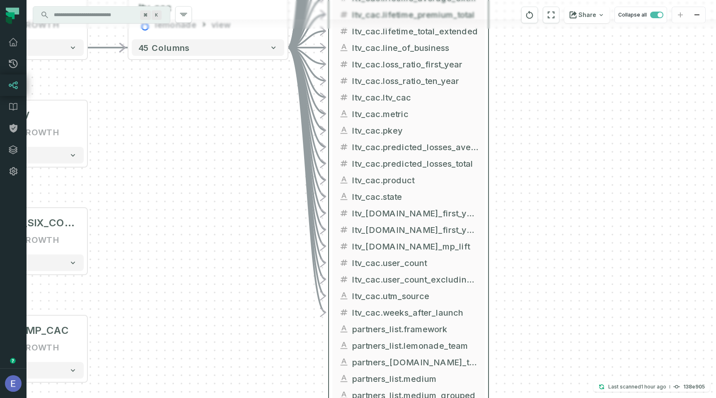
drag, startPoint x: 525, startPoint y: 167, endPoint x: 525, endPoint y: 290, distance: 123.4
click at [525, 290] on div "+ ltv_cac snowflake explore + 56 columns - ltv_cac.amount + - ltv_cac.average_c…" at bounding box center [371, 199] width 689 height 398
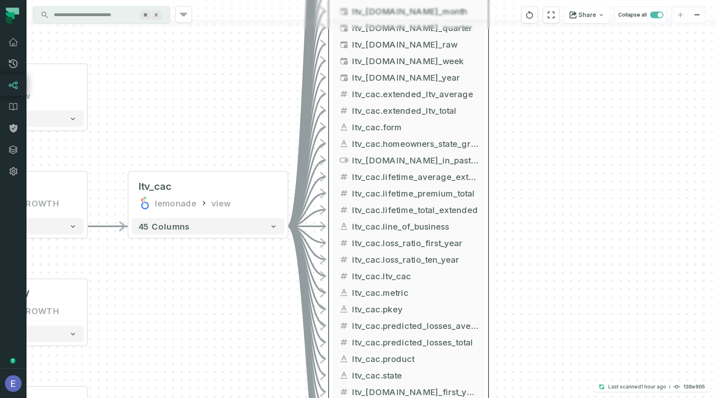
drag, startPoint x: 542, startPoint y: 98, endPoint x: 542, endPoint y: 254, distance: 155.7
click at [542, 254] on div "+ ltv_cac snowflake explore + 56 columns - ltv_cac.amount + - ltv_cac.average_c…" at bounding box center [371, 199] width 689 height 398
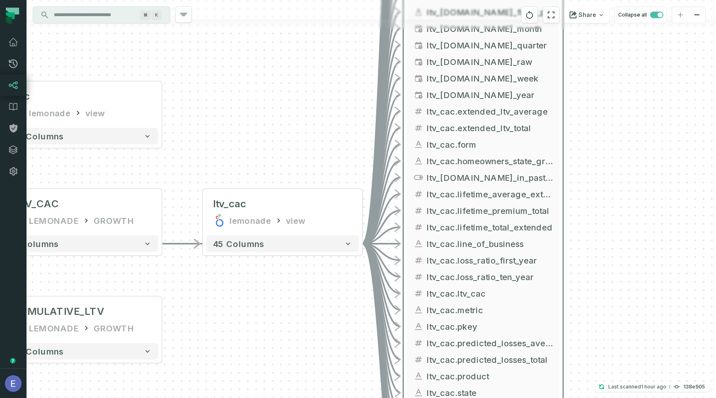
drag, startPoint x: 188, startPoint y: 121, endPoint x: 272, endPoint y: 137, distance: 85.7
click at [272, 137] on div "+ ltv_cac snowflake explore + 56 columns - ltv_cac.amount + - ltv_cac.average_c…" at bounding box center [371, 199] width 689 height 398
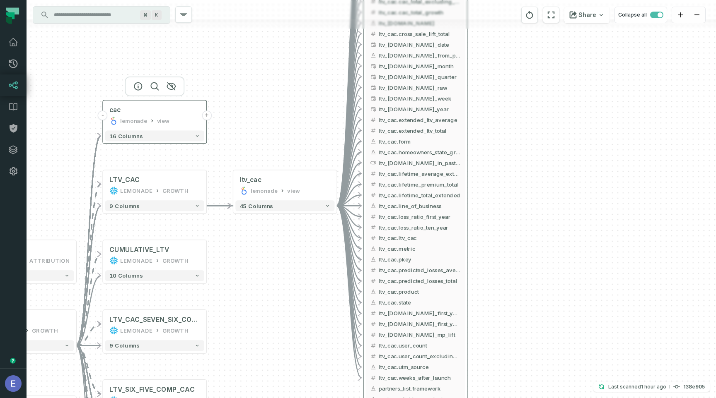
click at [208, 117] on button "+" at bounding box center [207, 116] width 10 height 10
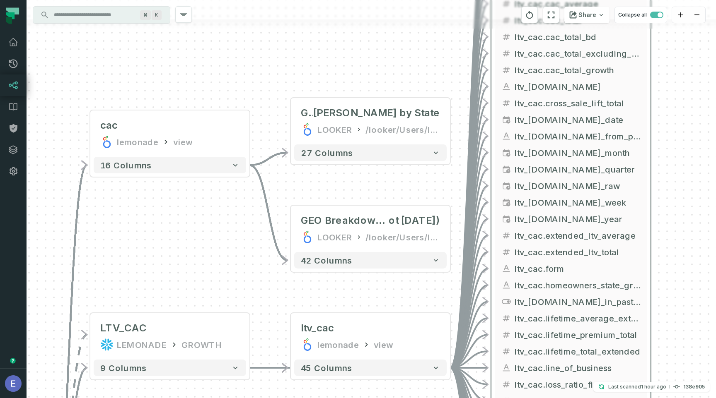
drag, startPoint x: 285, startPoint y: 103, endPoint x: 284, endPoint y: 65, distance: 38.1
click at [284, 65] on div "+ GEO Breakdown: Perfor mance by State LOOKER /looker/Users/Inbal Mechoresh 27 …" at bounding box center [371, 199] width 689 height 398
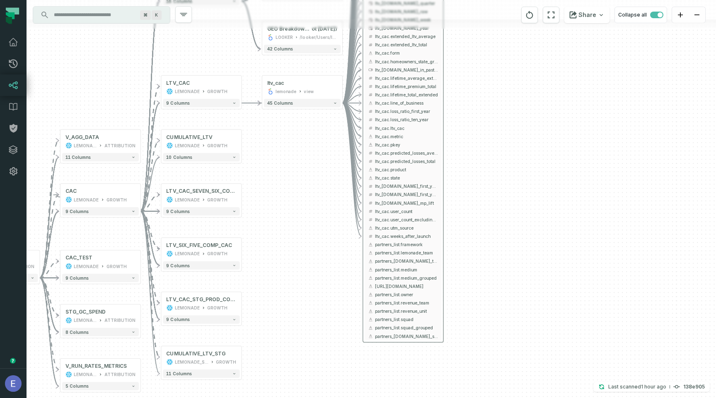
drag, startPoint x: 299, startPoint y: 348, endPoint x: 299, endPoint y: 147, distance: 200.5
click at [299, 147] on div "+ GEO Breakdown: Perfor mance by State LOOKER /looker/Users/Inbal Mechoresh 27 …" at bounding box center [371, 199] width 689 height 398
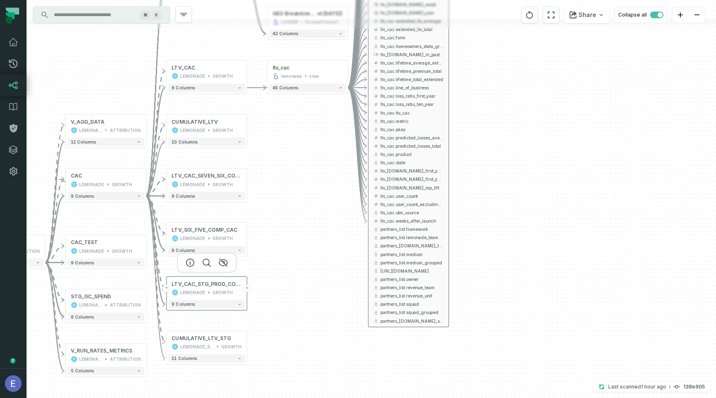
click at [249, 290] on button "+" at bounding box center [246, 288] width 7 height 7
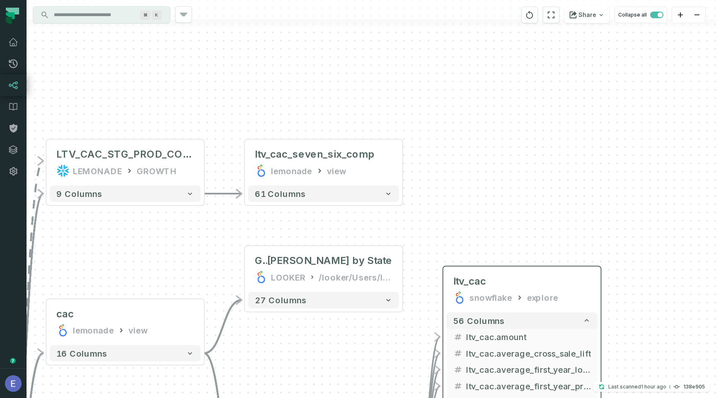
drag, startPoint x: 484, startPoint y: 256, endPoint x: 436, endPoint y: 219, distance: 60.7
click at [436, 219] on div "+ ltv_cac_seven_six_comp lemonade view + 61 columns + GEO Breakdown: Perfor man…" at bounding box center [371, 199] width 689 height 398
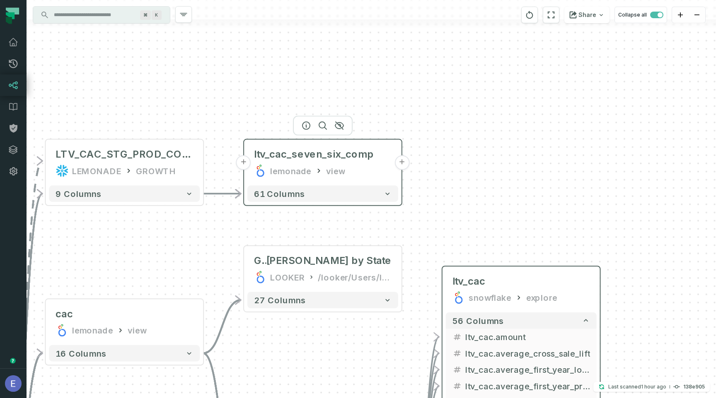
click at [401, 168] on button "+" at bounding box center [401, 162] width 15 height 15
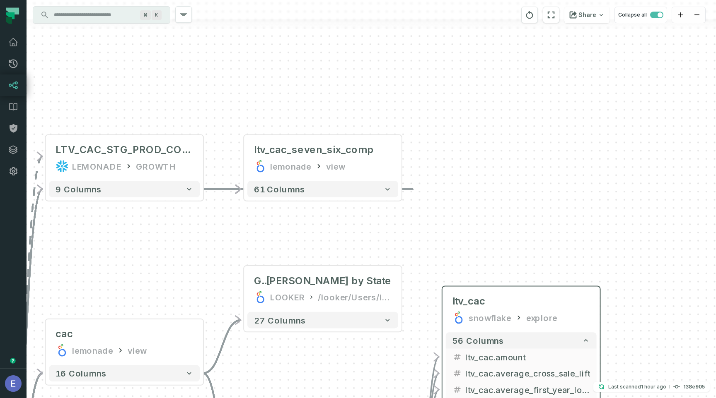
drag, startPoint x: 514, startPoint y: 210, endPoint x: 512, endPoint y: 47, distance: 163.6
click at [512, 47] on div "- ltv_cac_seven_six_comp lemonade view - 61 columns + GEO Breakdown: Perfor man…" at bounding box center [371, 199] width 689 height 398
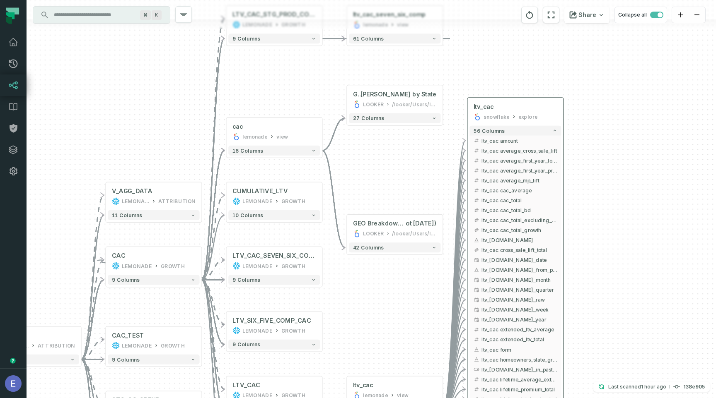
click at [119, 17] on input "Discovery Provider cmdk menu" at bounding box center [94, 14] width 90 height 13
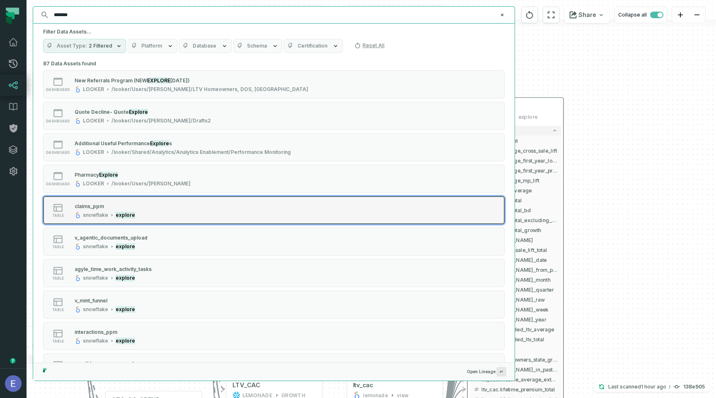
type input "*******"
click at [153, 215] on div "table claims_ppm snowflake explore" at bounding box center [148, 210] width 207 height 17
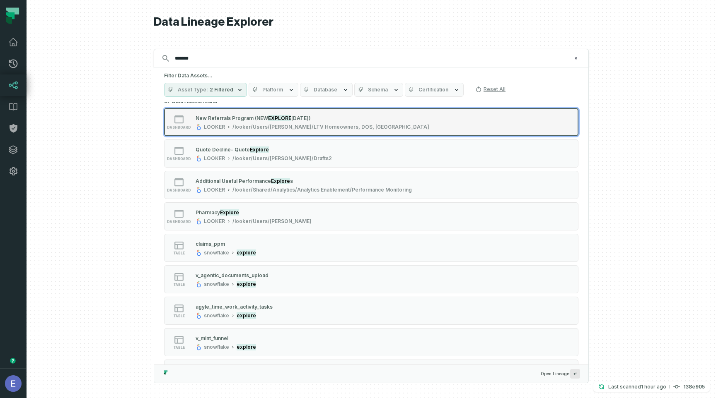
scroll to position [8, 0]
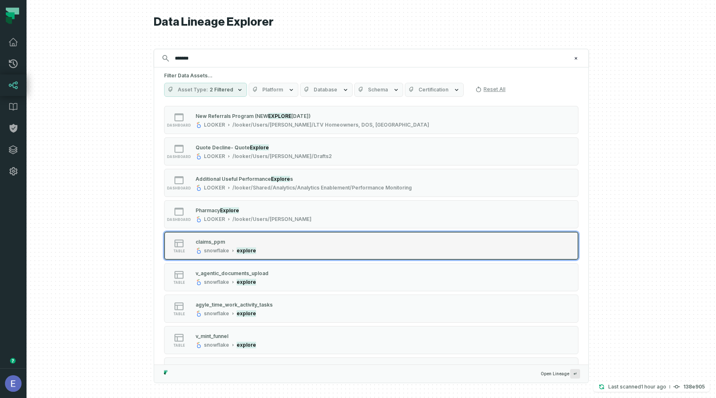
type input "*******"
click at [301, 248] on div "table claims_ppm snowflake explore" at bounding box center [269, 246] width 207 height 17
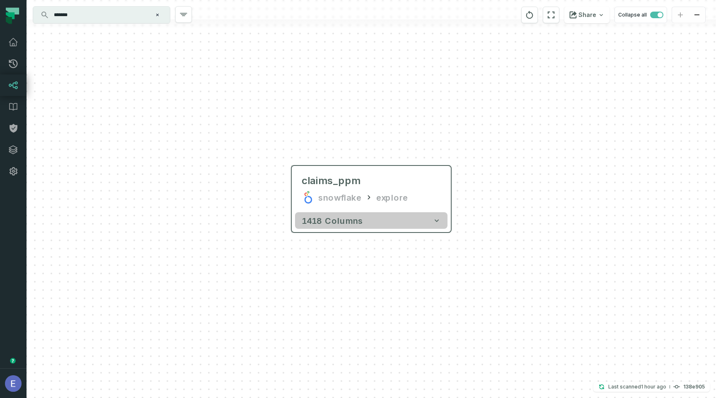
click at [332, 222] on span "1418 columns" at bounding box center [332, 221] width 61 height 10
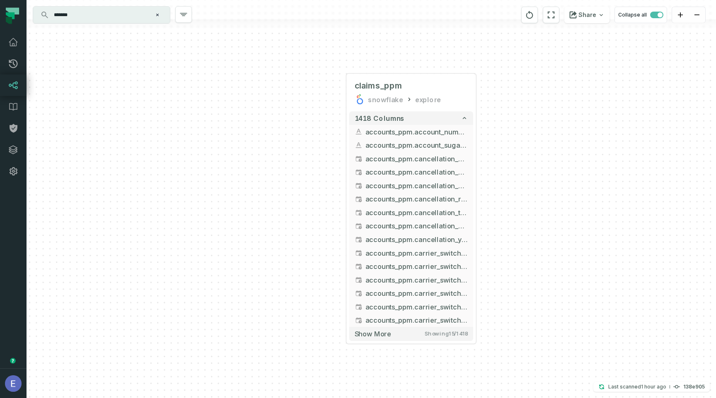
drag, startPoint x: 202, startPoint y: 345, endPoint x: 245, endPoint y: 222, distance: 130.3
click at [245, 222] on div "+ claims_ppm snowflake explore + 1418 columns + accounts_ppm.account_number + +…" at bounding box center [371, 199] width 689 height 398
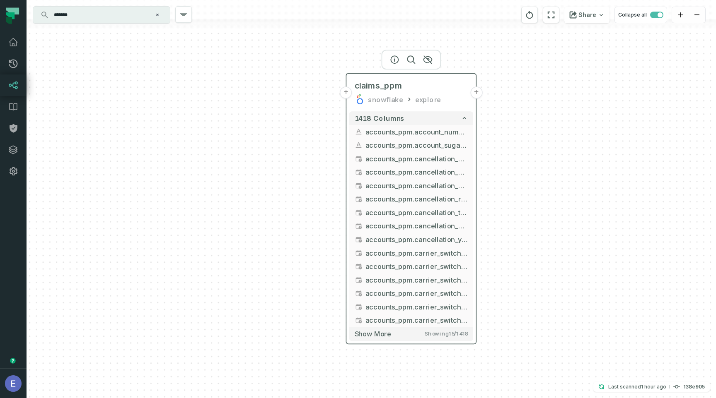
click at [346, 91] on button "+" at bounding box center [346, 93] width 12 height 12
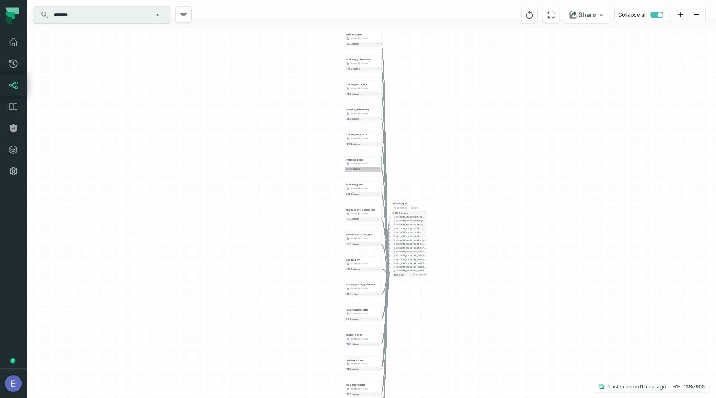
drag, startPoint x: 441, startPoint y: 131, endPoint x: 379, endPoint y: 120, distance: 62.7
click at [441, 106] on div "... policies_ppm lemonade view ... 53 columns ... features_claimcenter lemonade…" at bounding box center [371, 199] width 689 height 398
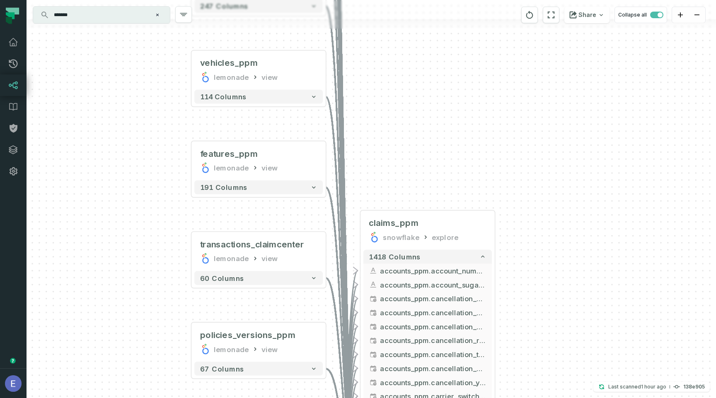
drag, startPoint x: 455, startPoint y: 148, endPoint x: 391, endPoint y: 31, distance: 132.9
click at [391, 31] on div "+ policies_ppm lemonade view + 53 columns + features_claimcenter lemonade view …" at bounding box center [371, 199] width 689 height 398
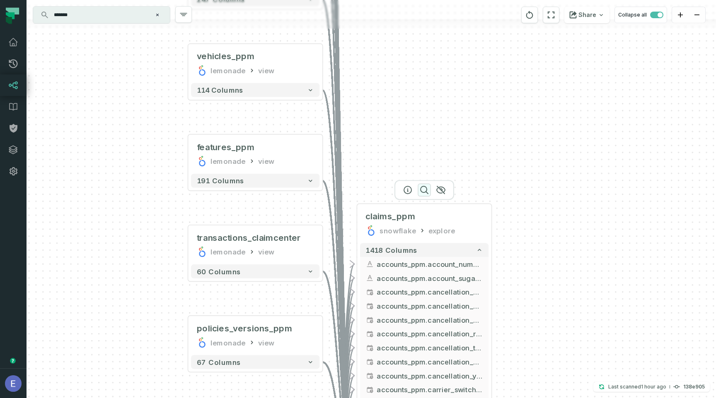
click at [423, 188] on icon "button" at bounding box center [424, 190] width 10 height 10
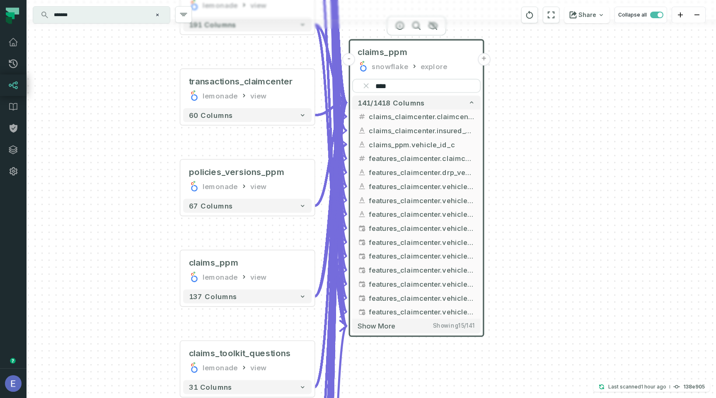
drag, startPoint x: 564, startPoint y: 211, endPoint x: 556, endPoint y: 45, distance: 166.3
click at [556, 45] on div "+ policies_ppm lemonade view + 53 columns + features_claimcenter lemonade view …" at bounding box center [371, 199] width 689 height 398
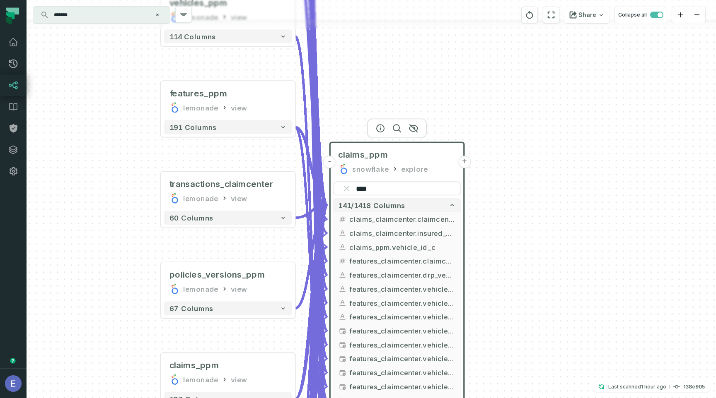
drag, startPoint x: 571, startPoint y: 95, endPoint x: 552, endPoint y: 199, distance: 105.8
click at [552, 199] on div "+ policies_ppm lemonade view + 53 columns + features_claimcenter lemonade view …" at bounding box center [371, 199] width 689 height 398
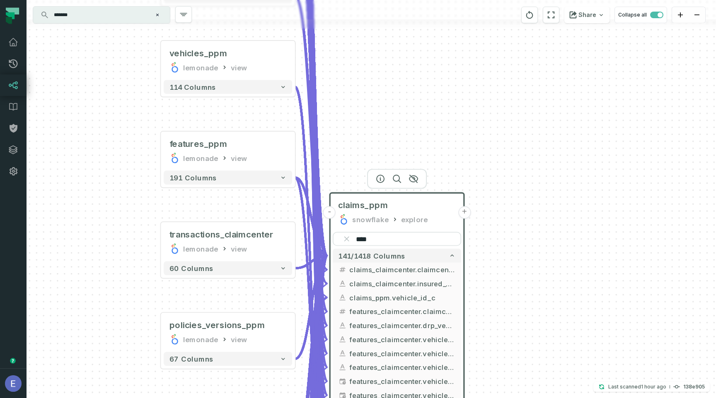
click at [535, 180] on div "+ policies_ppm lemonade view + 53 columns + features_claimcenter lemonade view …" at bounding box center [371, 199] width 689 height 398
click at [397, 238] on input "****" at bounding box center [397, 239] width 128 height 14
type input "********"
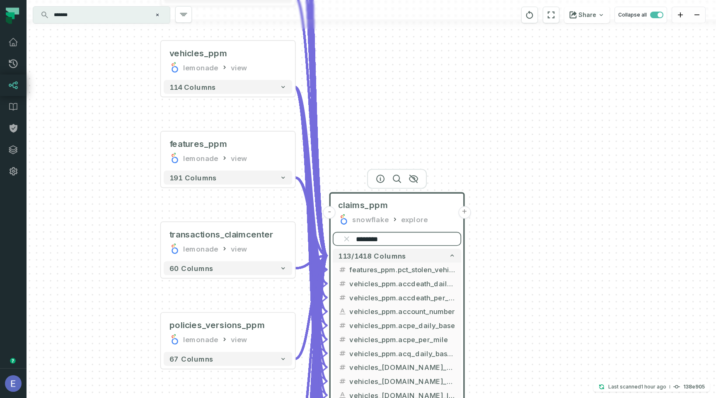
click at [408, 237] on input "********" at bounding box center [397, 239] width 128 height 14
click at [377, 238] on input "********" at bounding box center [397, 239] width 128 height 14
